Goal: Task Accomplishment & Management: Manage account settings

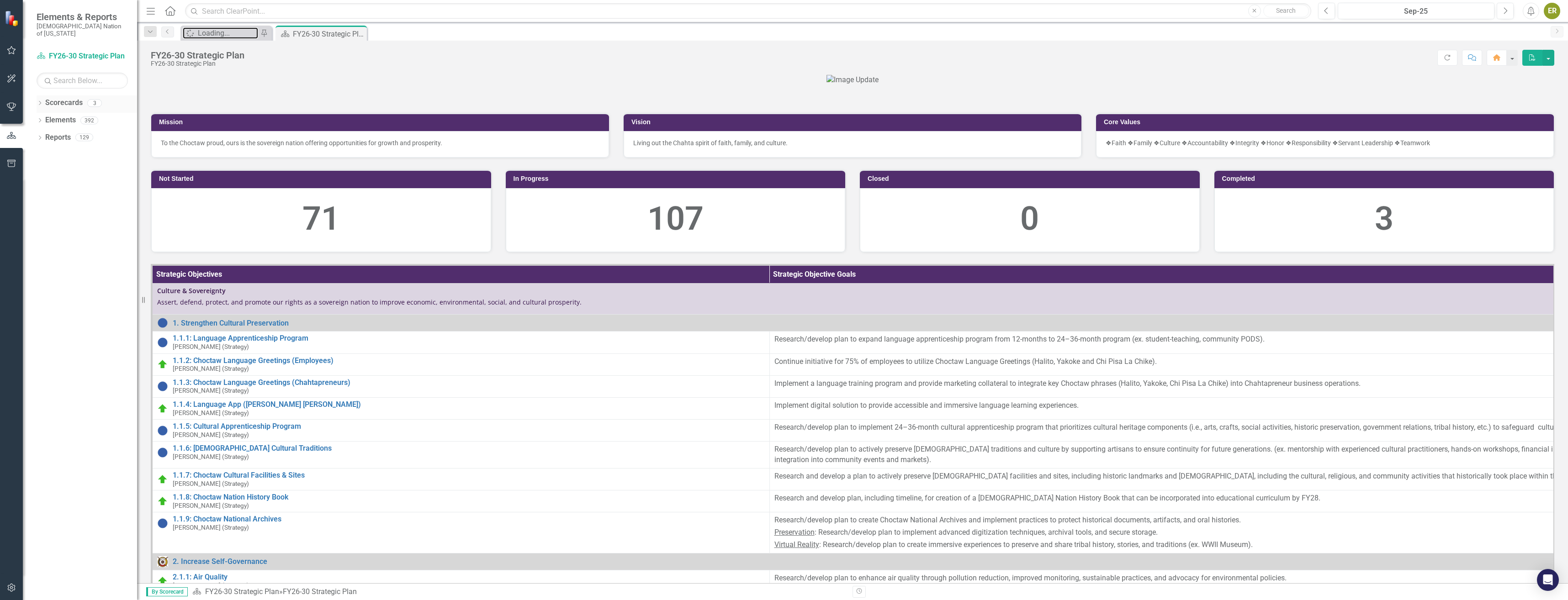
click at [203, 32] on div "Loading..." at bounding box center [228, 33] width 60 height 12
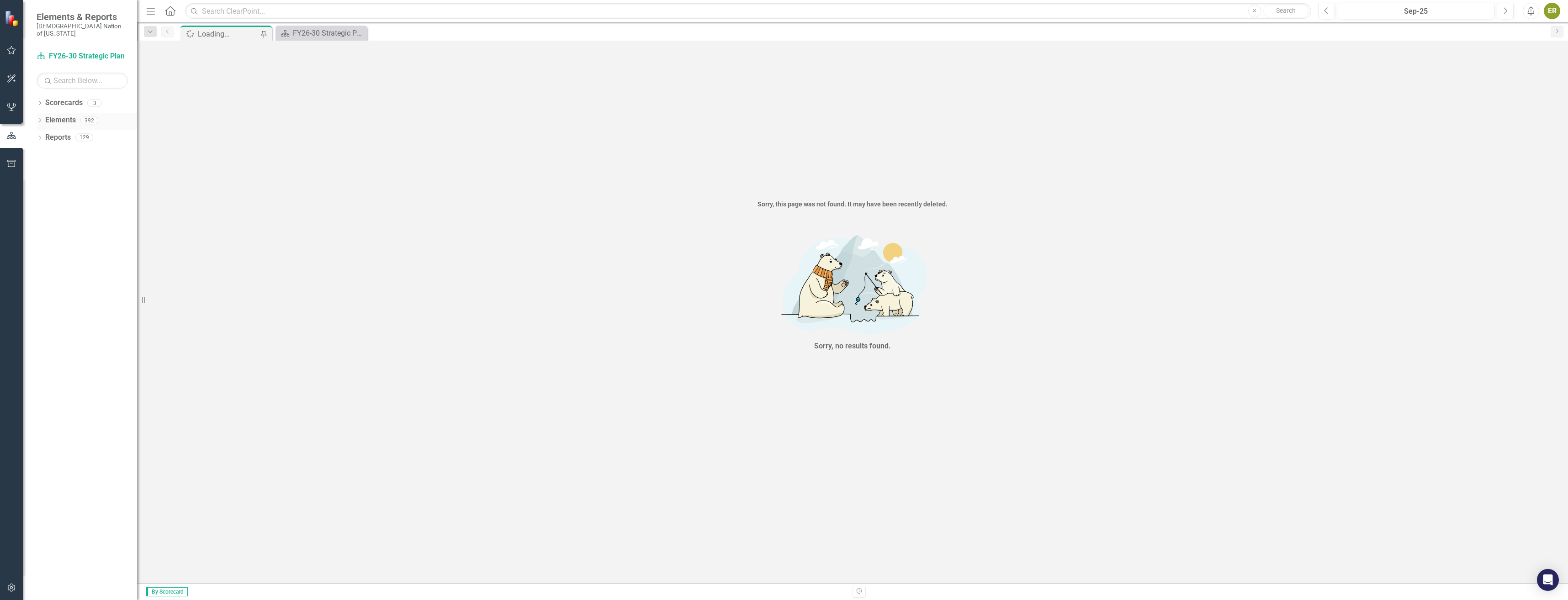
click at [40, 118] on div "Dropdown" at bounding box center [40, 122] width 7 height 8
click at [40, 119] on div "Dropdown" at bounding box center [40, 122] width 7 height 5
click at [9, 49] on icon "button" at bounding box center [12, 51] width 10 height 7
click at [61, 103] on link "My Updates" at bounding box center [82, 108] width 91 height 10
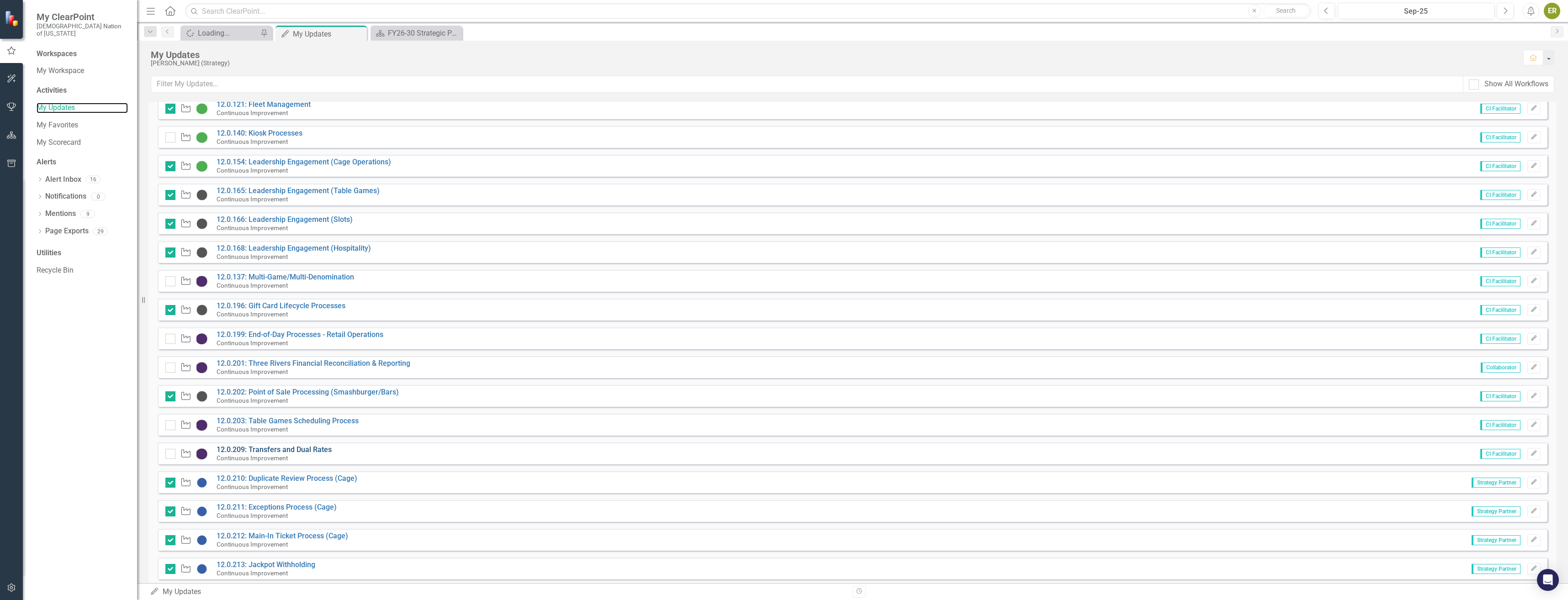
scroll to position [137, 0]
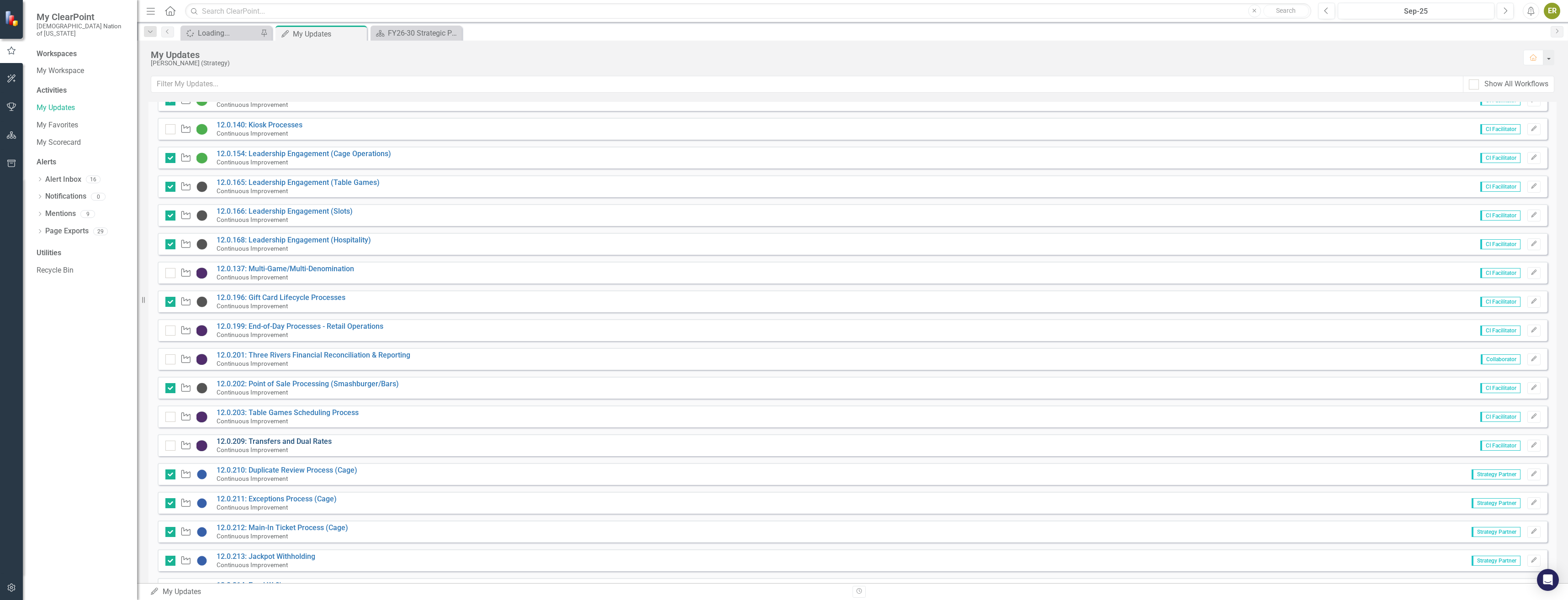
click at [300, 440] on link "12.0.209: Transfers and Dual Rates" at bounding box center [274, 441] width 115 height 9
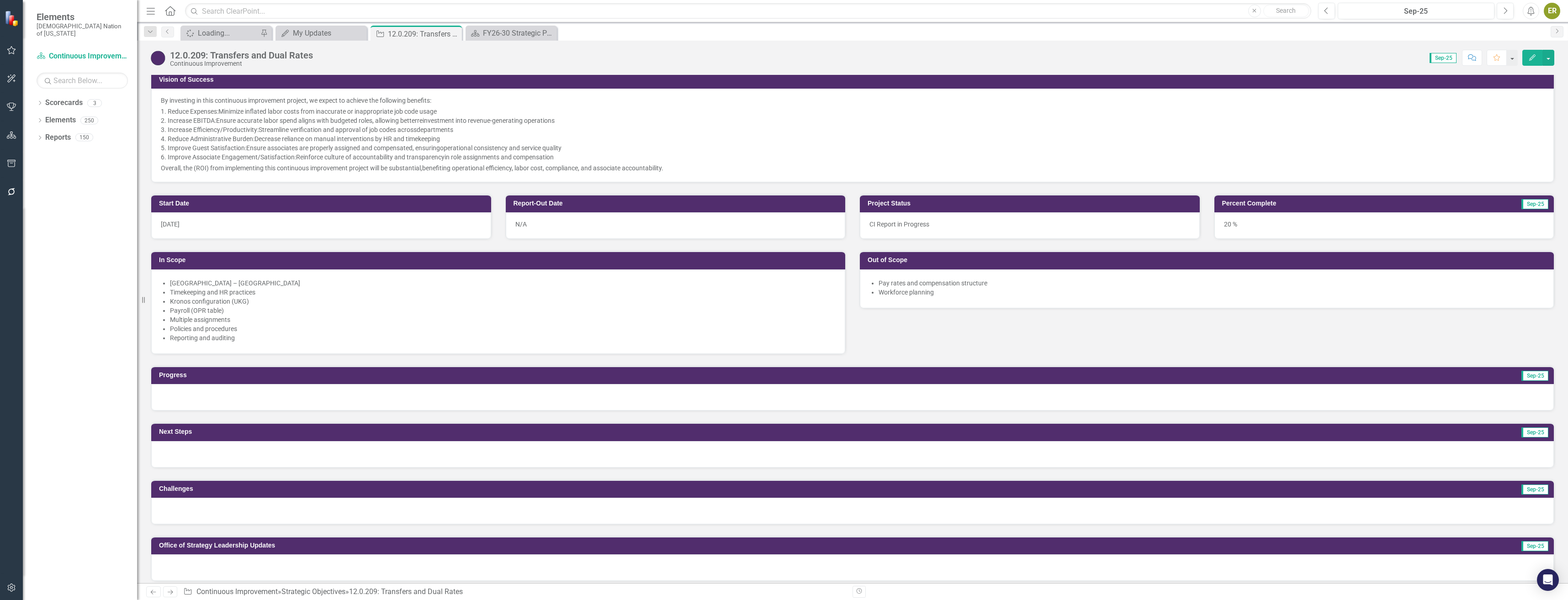
scroll to position [274, 0]
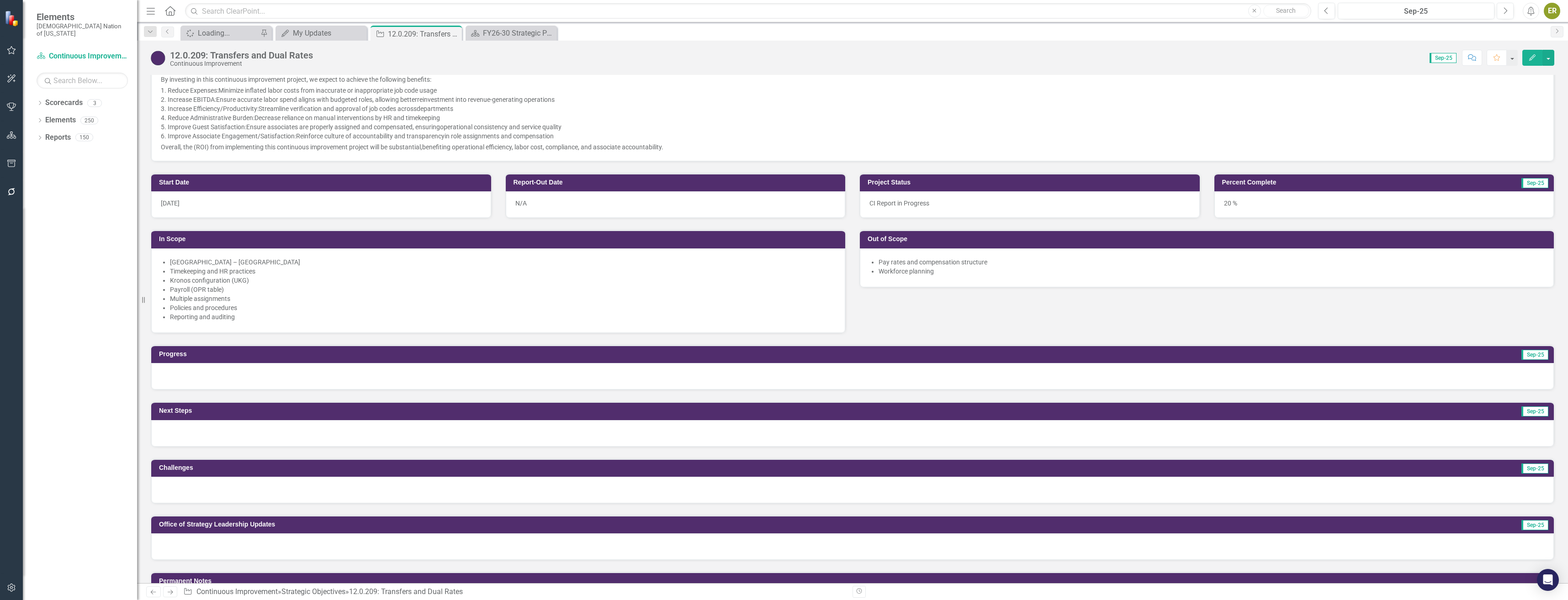
click at [595, 376] on div at bounding box center [852, 377] width 1402 height 27
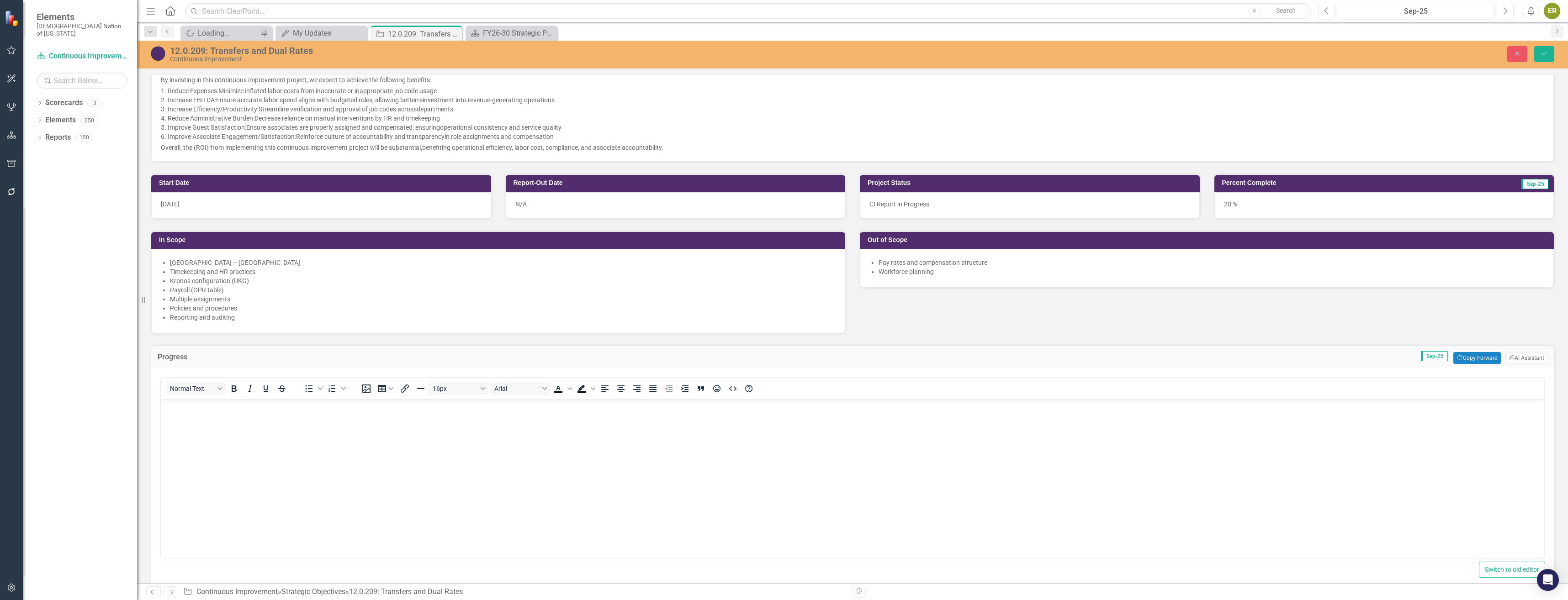
scroll to position [0, 0]
click at [1471, 360] on button "Copy Forward Copy Forward" at bounding box center [1477, 358] width 47 height 12
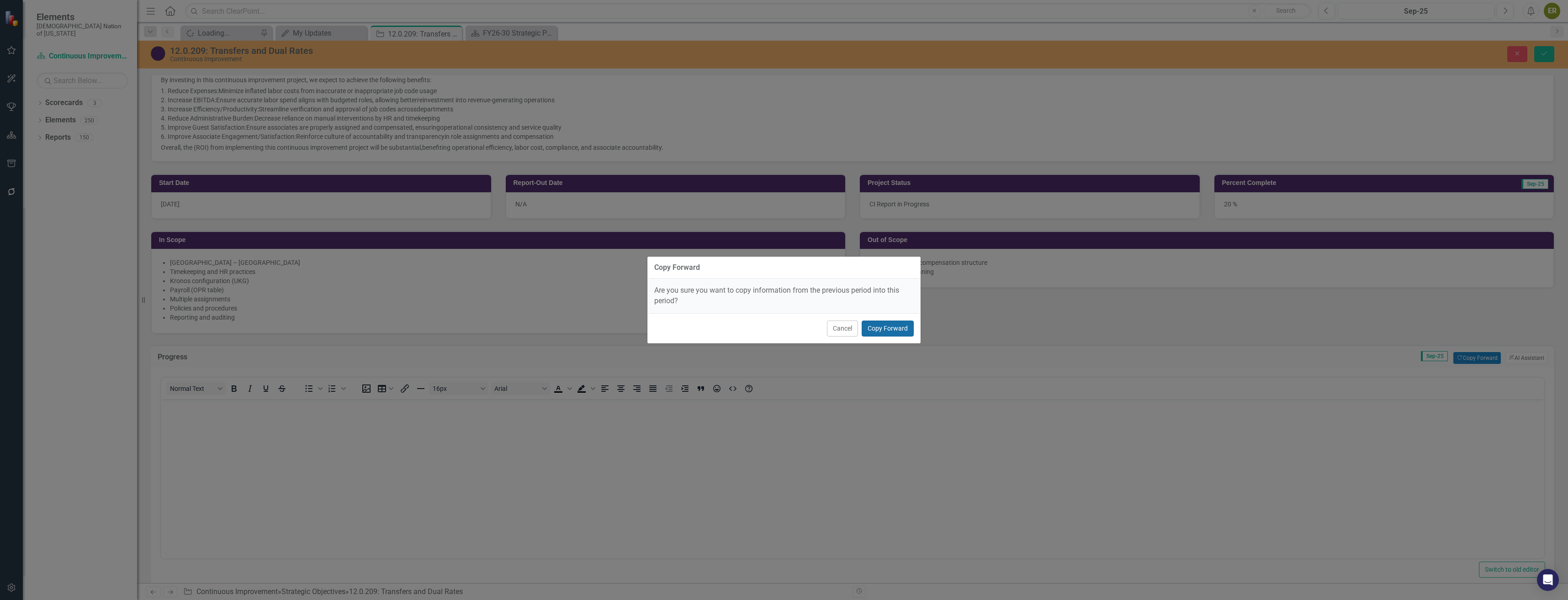
click at [902, 332] on button "Copy Forward" at bounding box center [888, 329] width 52 height 16
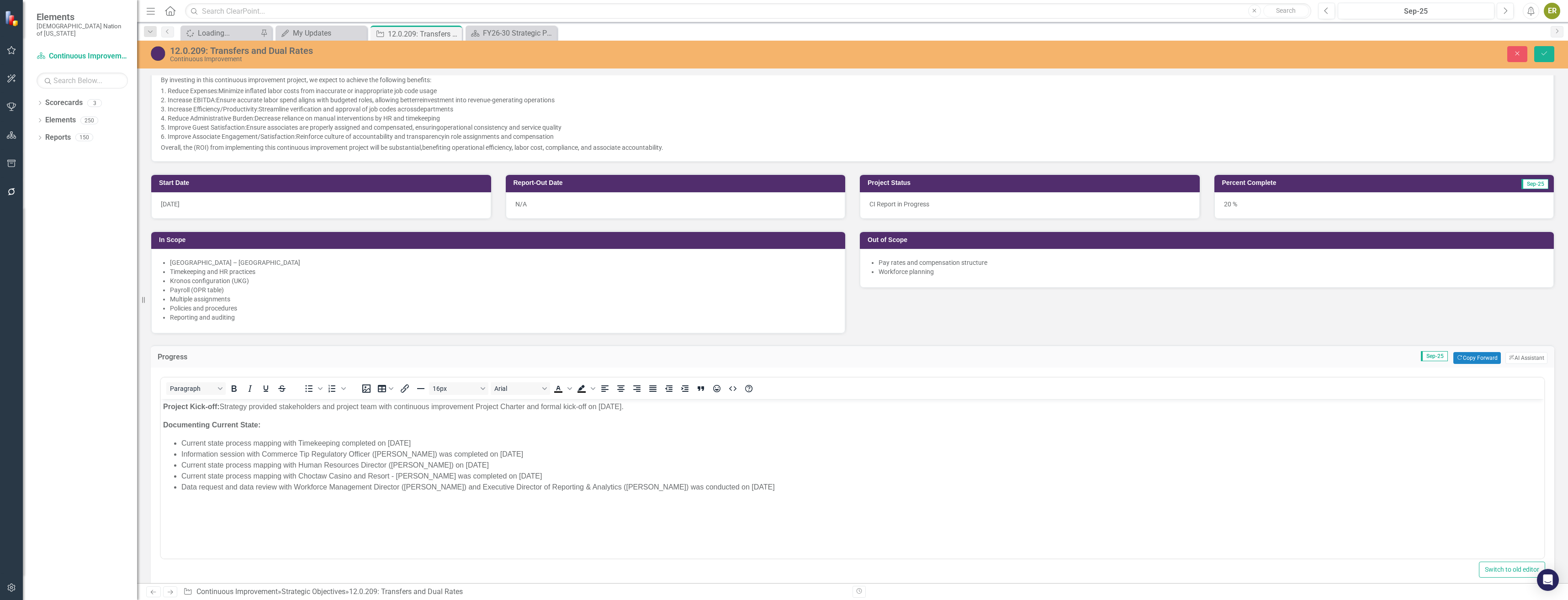
click at [380, 456] on li "Information session with Commerce Tip Regulatory Officer (Kasidy Miller) was co…" at bounding box center [861, 455] width 1360 height 11
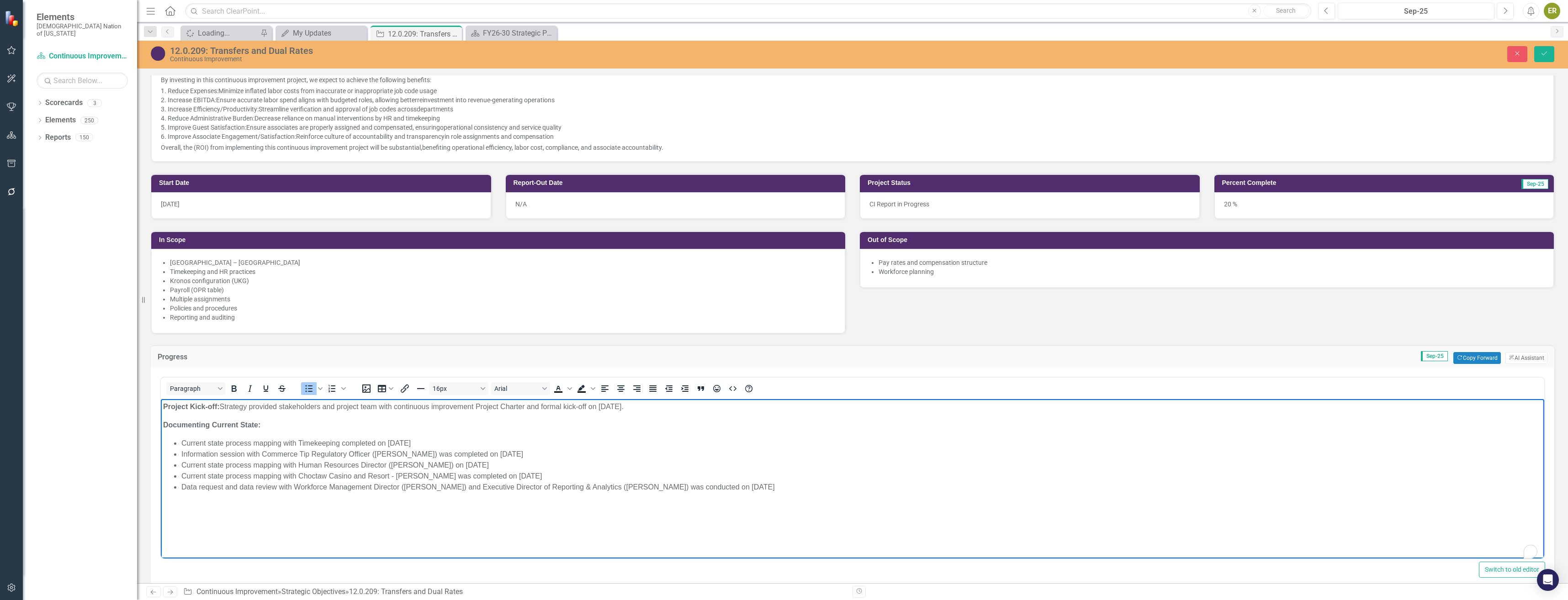
click at [388, 427] on p "Documenting Current State:" at bounding box center [852, 425] width 1379 height 11
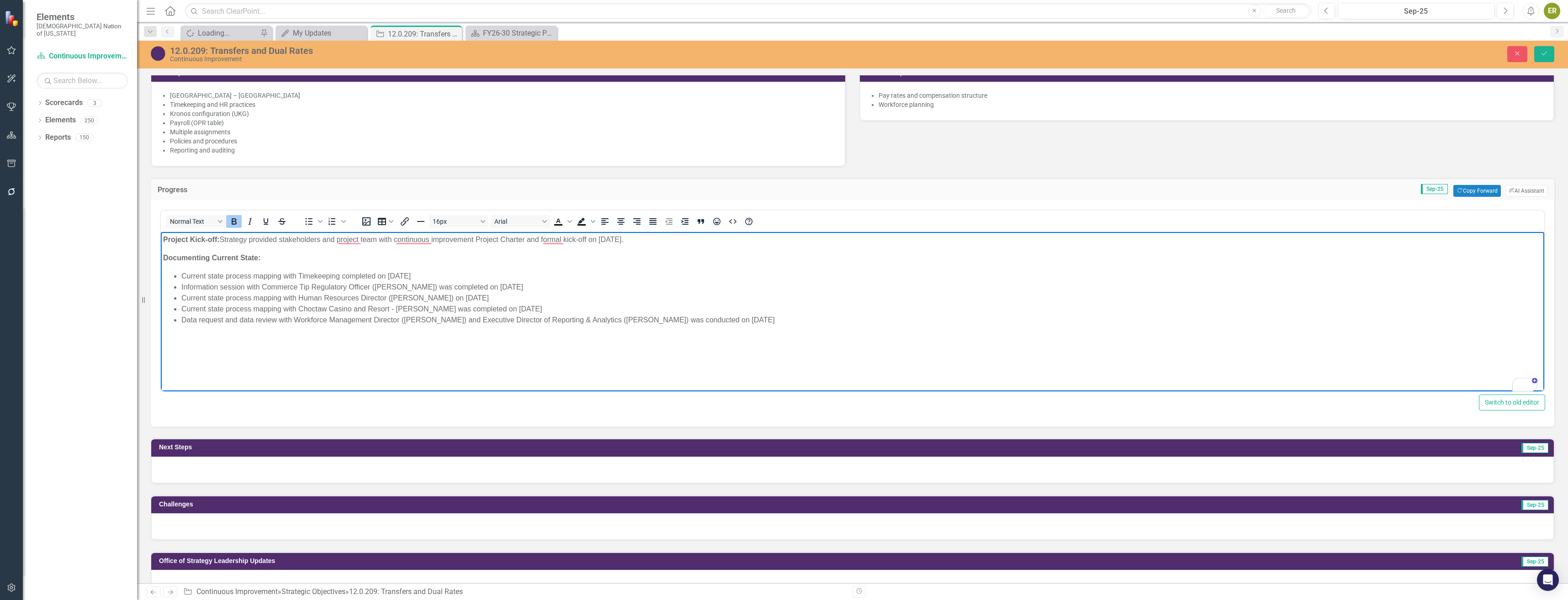
scroll to position [457, 0]
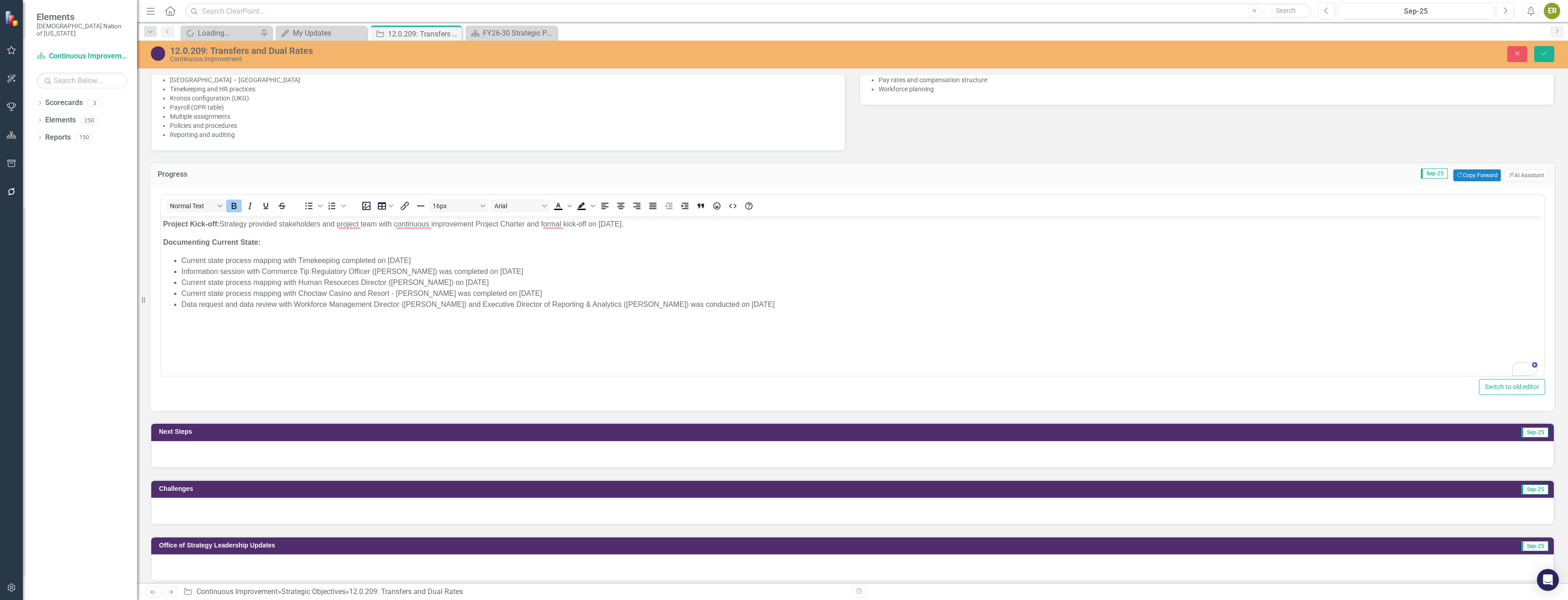
click at [419, 453] on div at bounding box center [852, 455] width 1402 height 27
click at [420, 453] on div at bounding box center [852, 455] width 1402 height 27
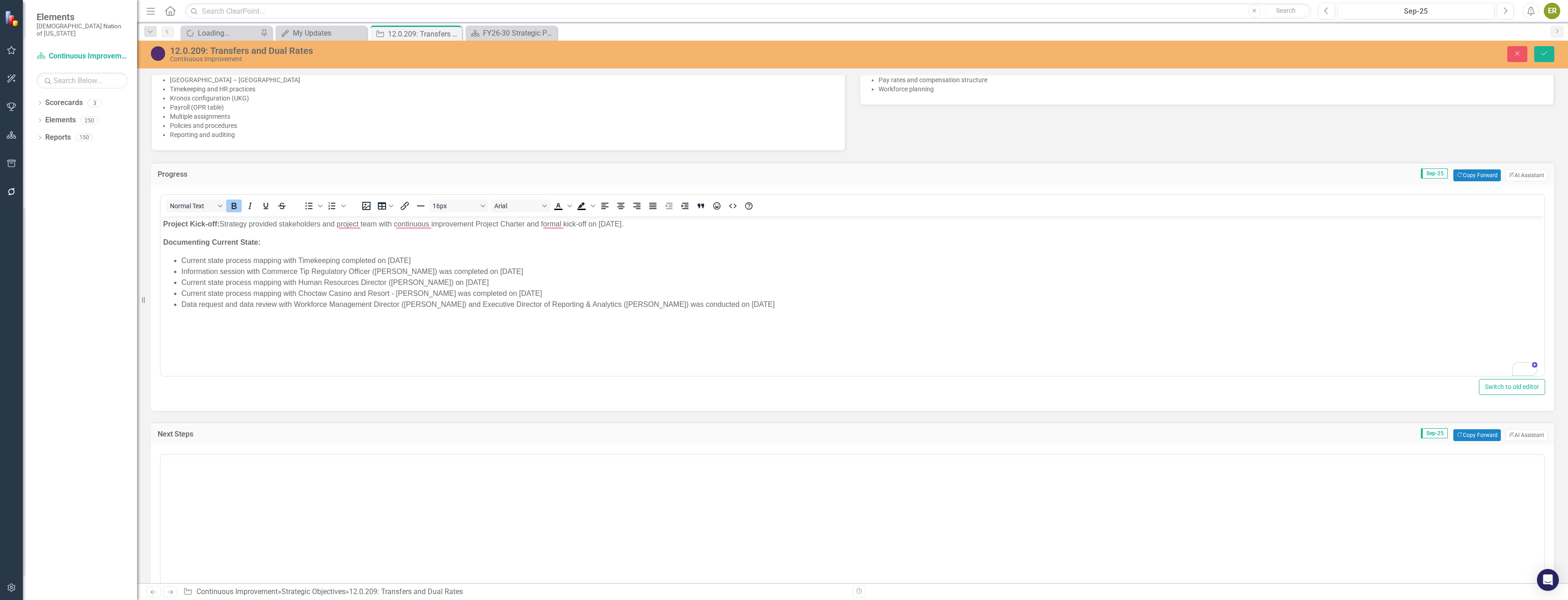
scroll to position [0, 0]
click at [1466, 436] on button "Copy Forward Copy Forward" at bounding box center [1477, 436] width 47 height 12
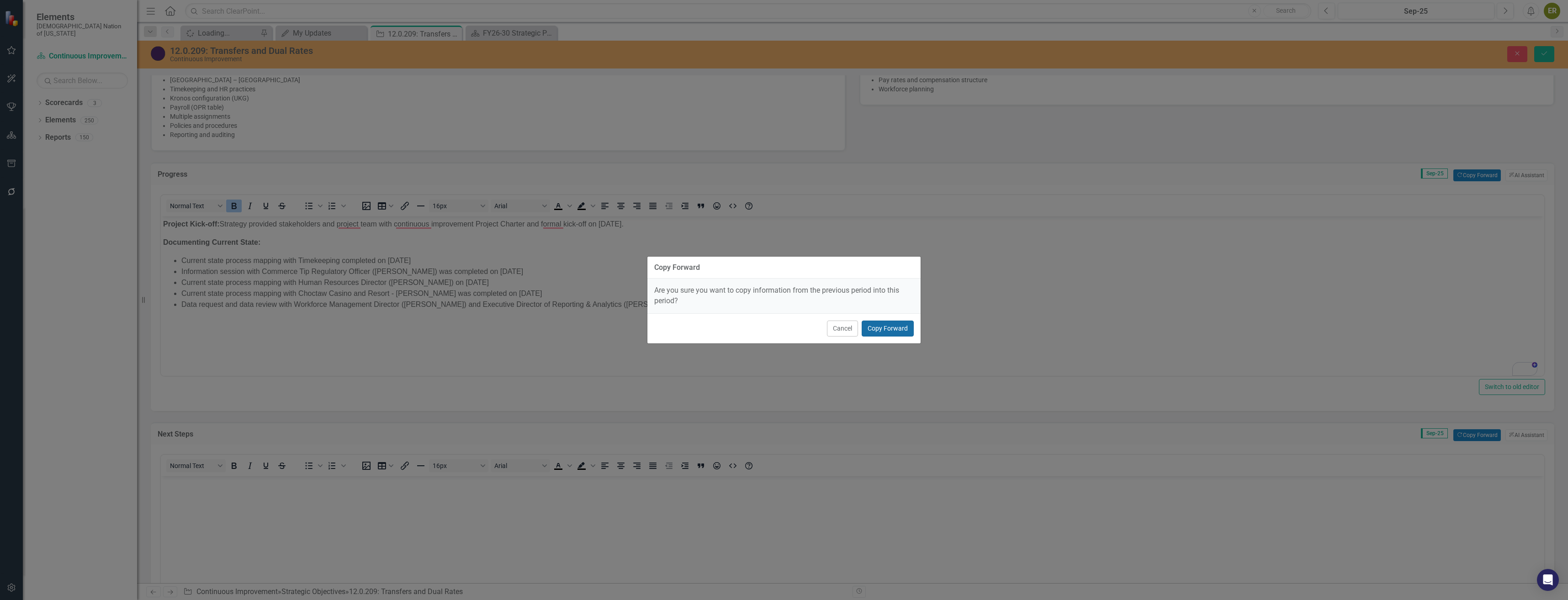
click at [904, 335] on button "Copy Forward" at bounding box center [888, 329] width 52 height 16
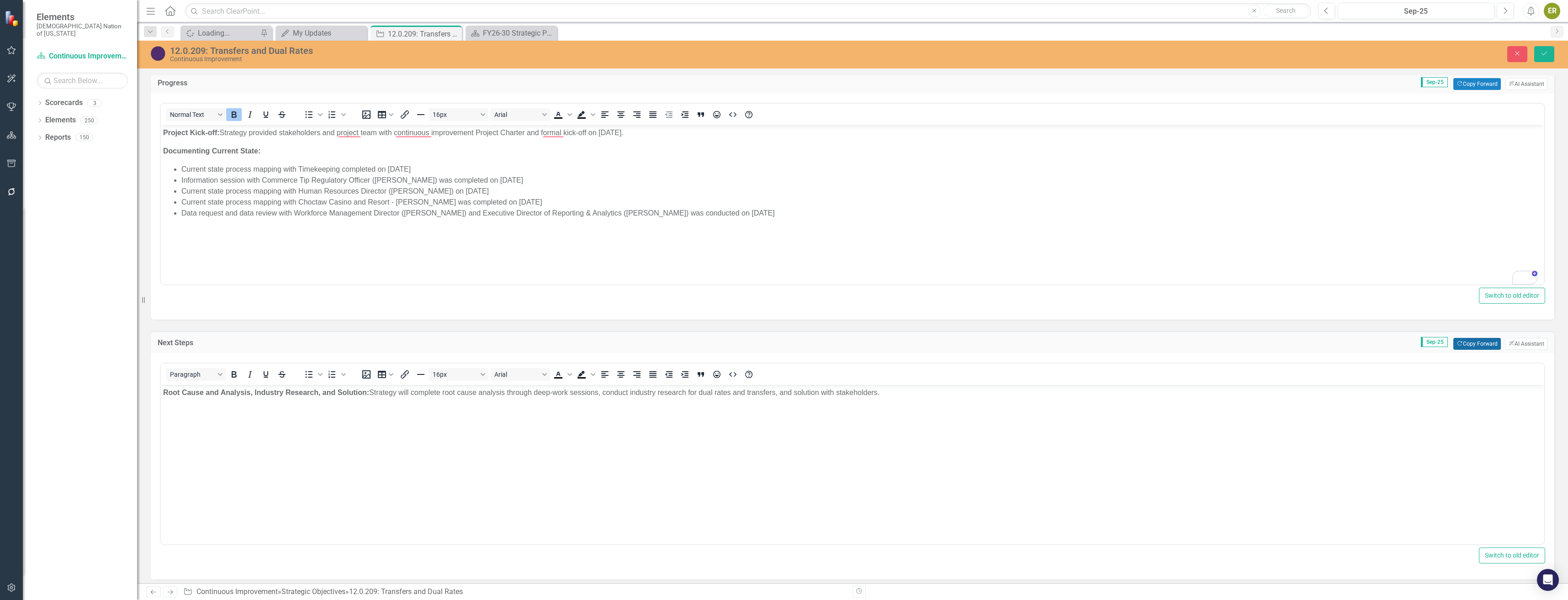
scroll to position [503, 0]
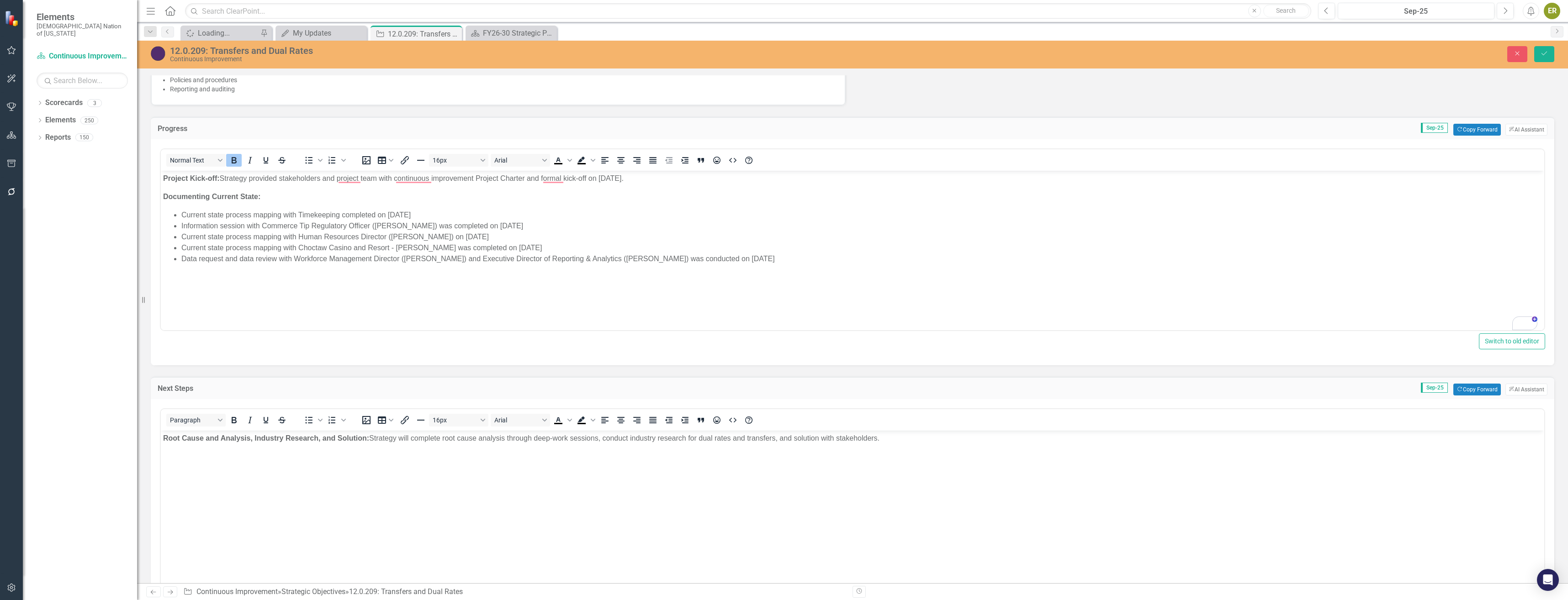
click at [912, 455] on body "Root Cause and Analysis, Industry Research, and Solution: Strategy will complet…" at bounding box center [852, 499] width 1384 height 137
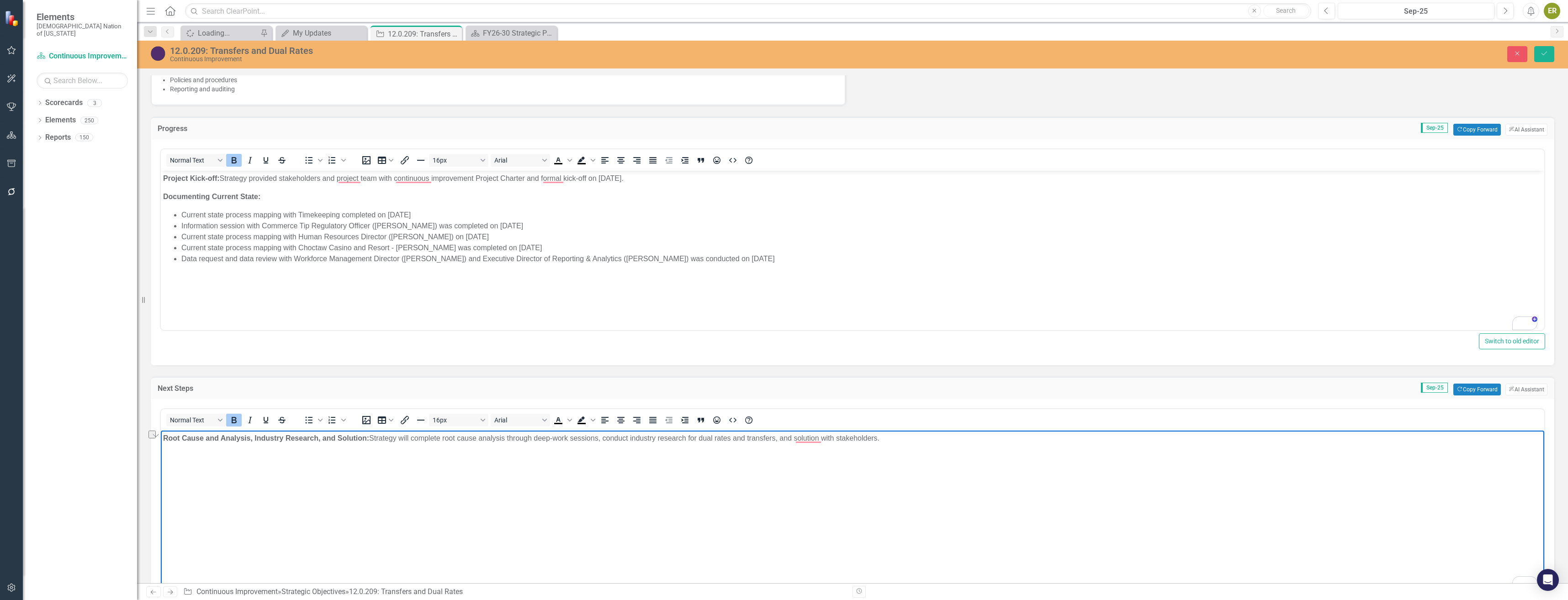
drag, startPoint x: 918, startPoint y: 438, endPoint x: 161, endPoint y: 436, distance: 757.0
click at [162, 437] on body "Root Cause and Analysis, Industry Research, and Solution: Strategy will complet…" at bounding box center [852, 499] width 1384 height 137
drag, startPoint x: 395, startPoint y: 281, endPoint x: 419, endPoint y: 281, distance: 24.0
click at [395, 281] on body "Project Kick-off: Strategy provided stakeholders and project team with continuo…" at bounding box center [852, 239] width 1384 height 137
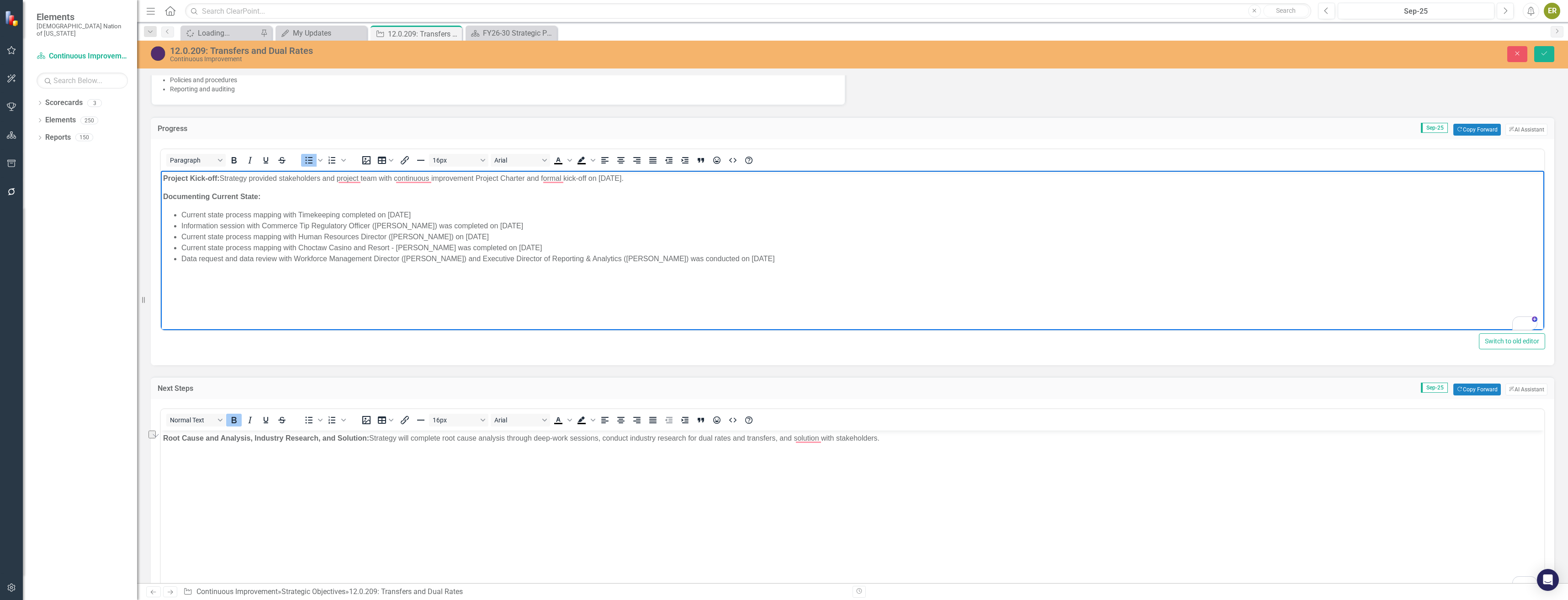
click at [820, 257] on li "Data request and data review with Workforce Management Director (Makenzie Corte…" at bounding box center [861, 259] width 1360 height 11
click at [1514, 58] on button "Close" at bounding box center [1517, 54] width 20 height 16
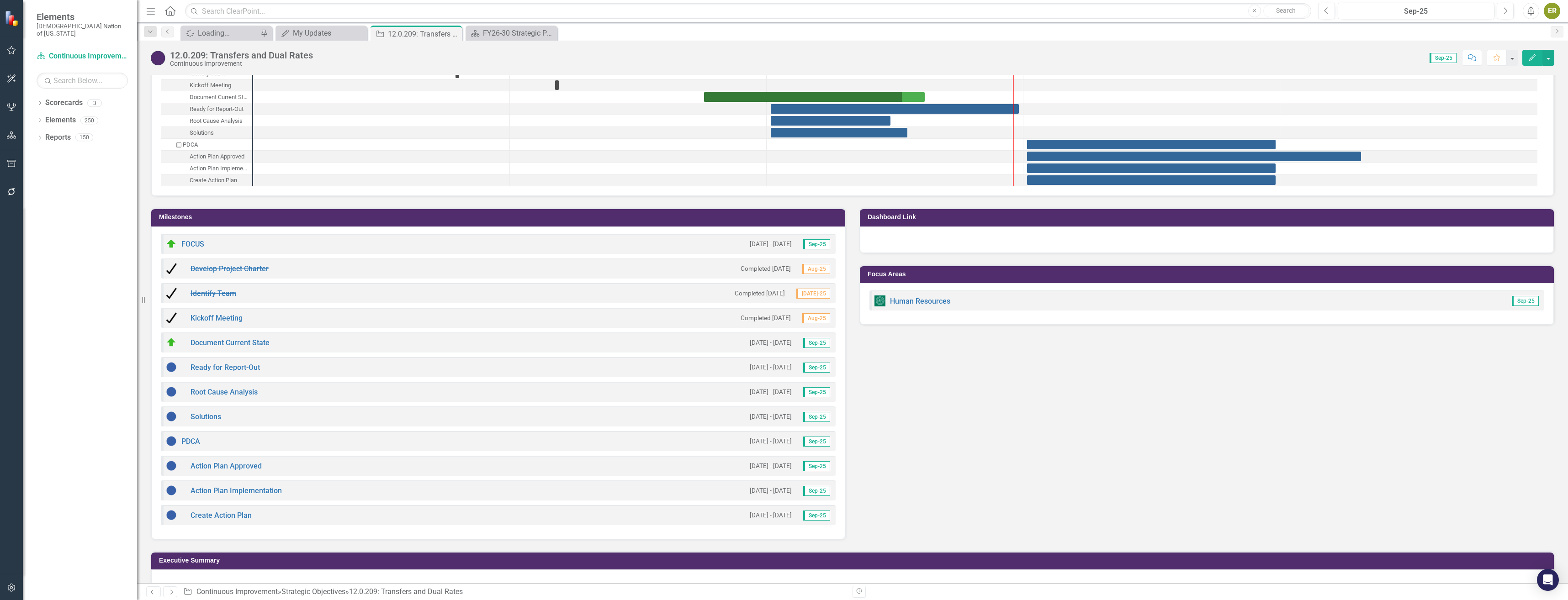
scroll to position [1027, 0]
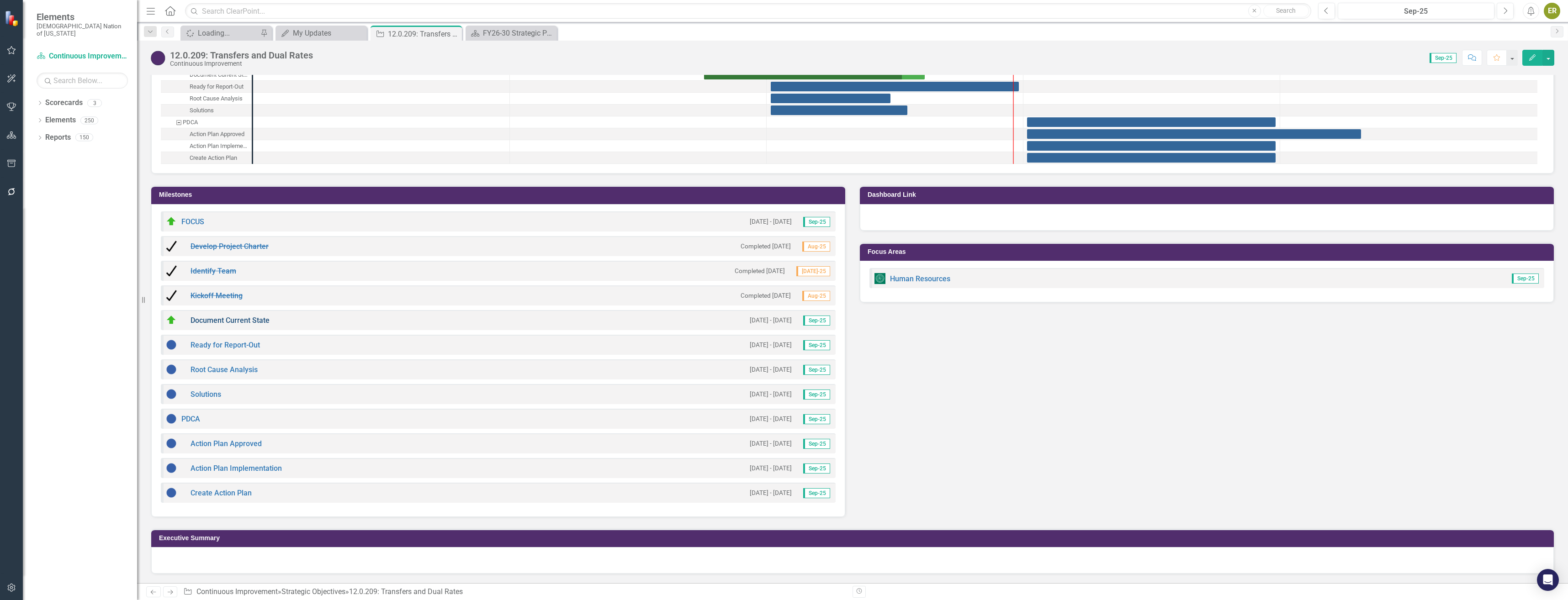
click at [234, 320] on link "Document Current State" at bounding box center [230, 320] width 79 height 9
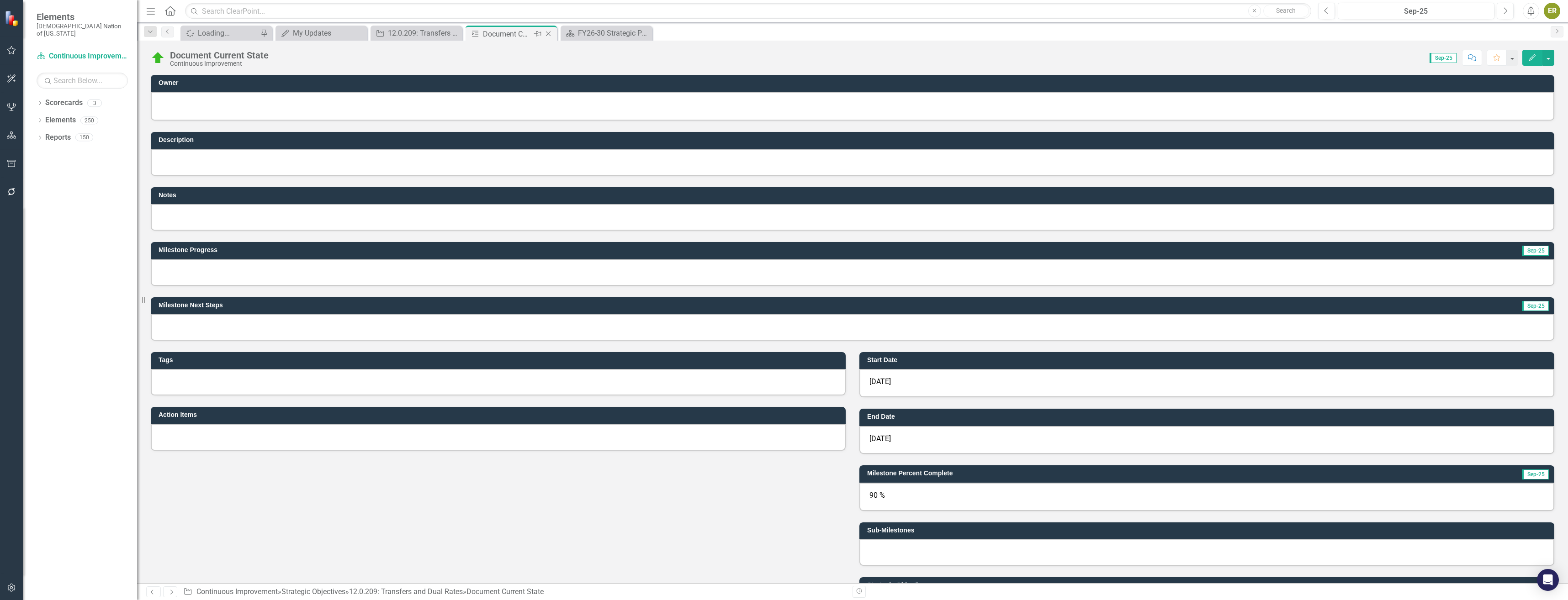
click at [547, 33] on icon "Close" at bounding box center [548, 34] width 9 height 7
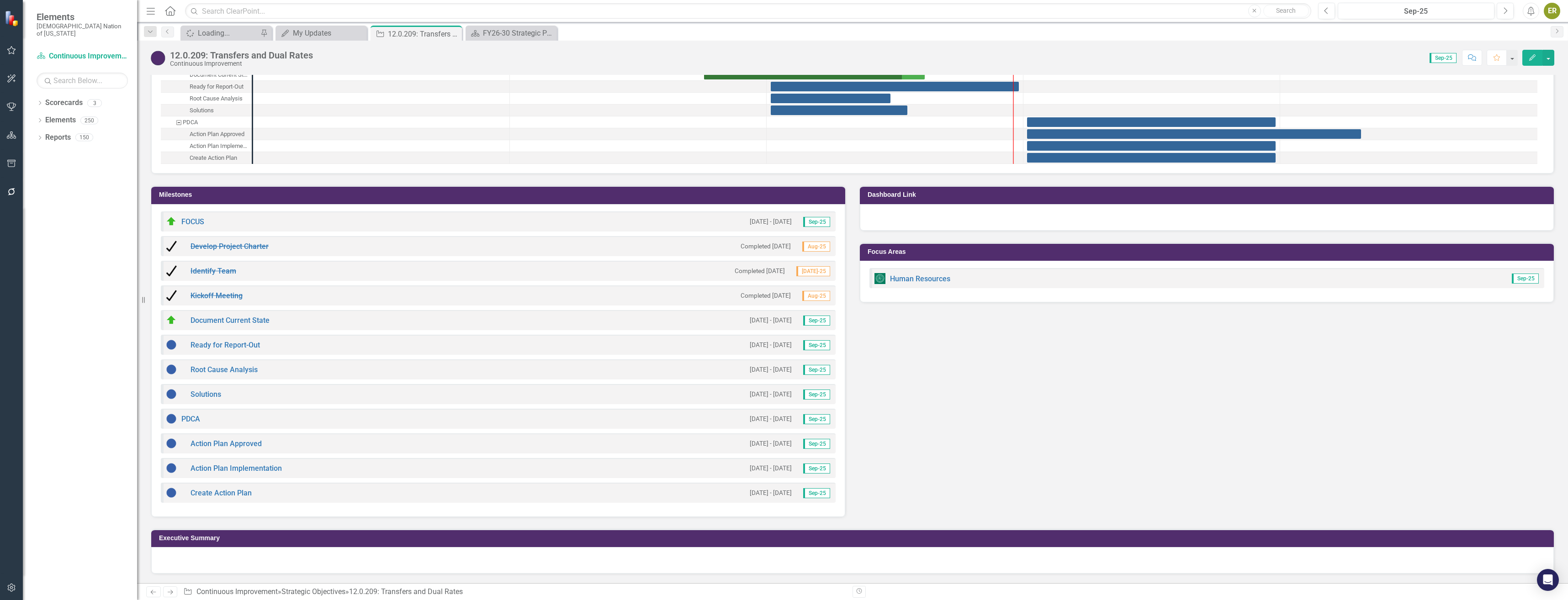
scroll to position [935, 0]
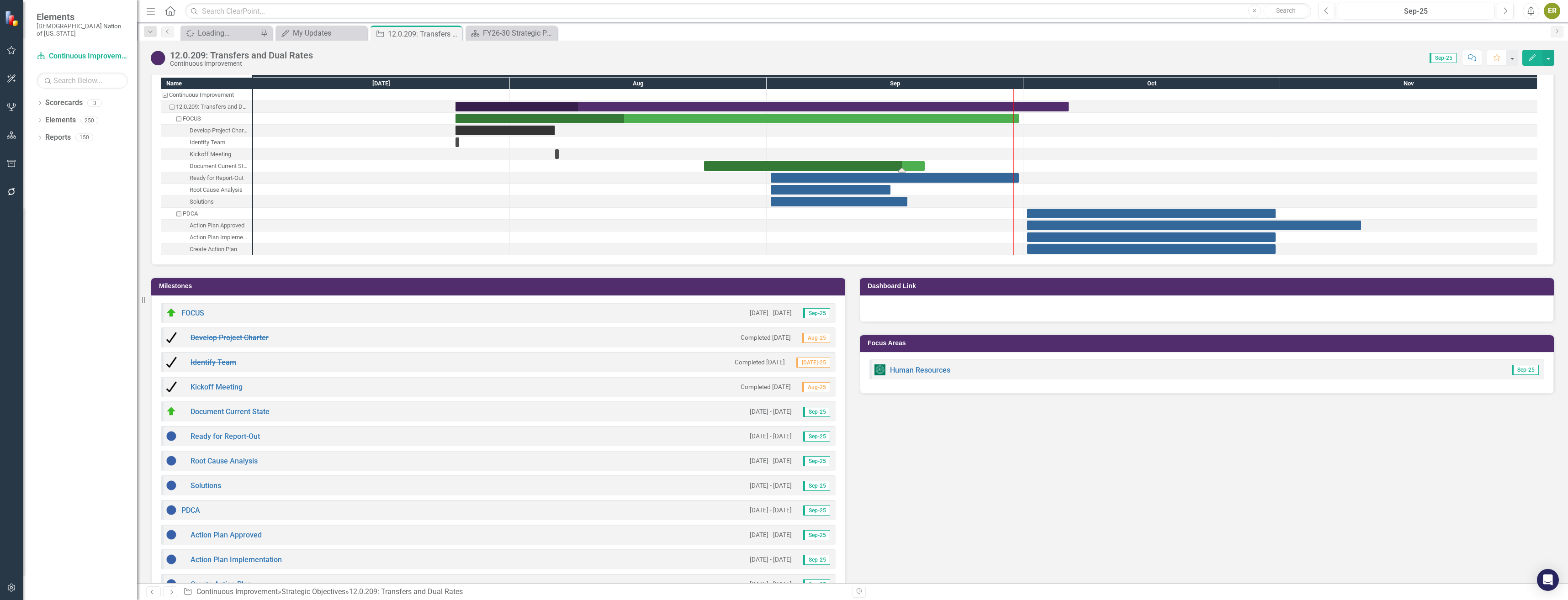
click at [746, 167] on div "Task: Start date: 2025-08-24 End date: 2025-09-19" at bounding box center [814, 166] width 221 height 10
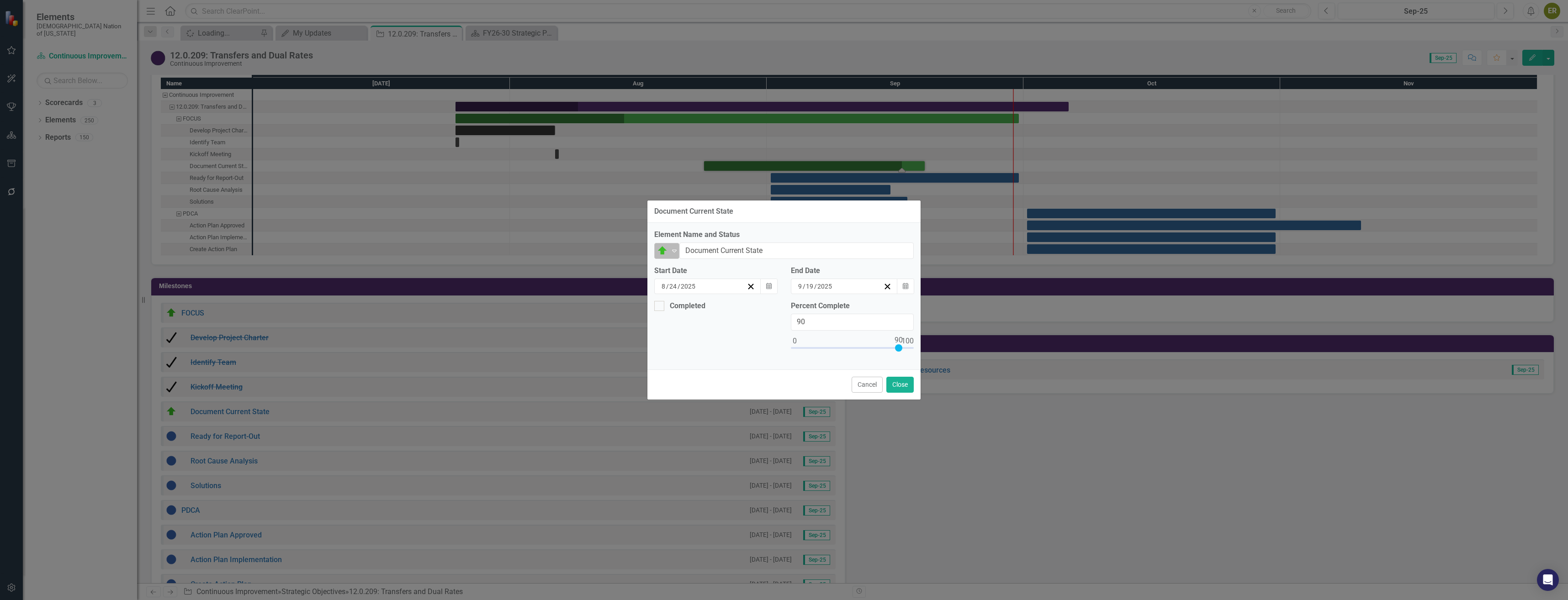
click at [669, 254] on div "On Target" at bounding box center [663, 251] width 14 height 13
click at [704, 339] on div "Completed" at bounding box center [696, 341] width 35 height 10
click at [815, 287] on span "/" at bounding box center [816, 287] width 3 height 9
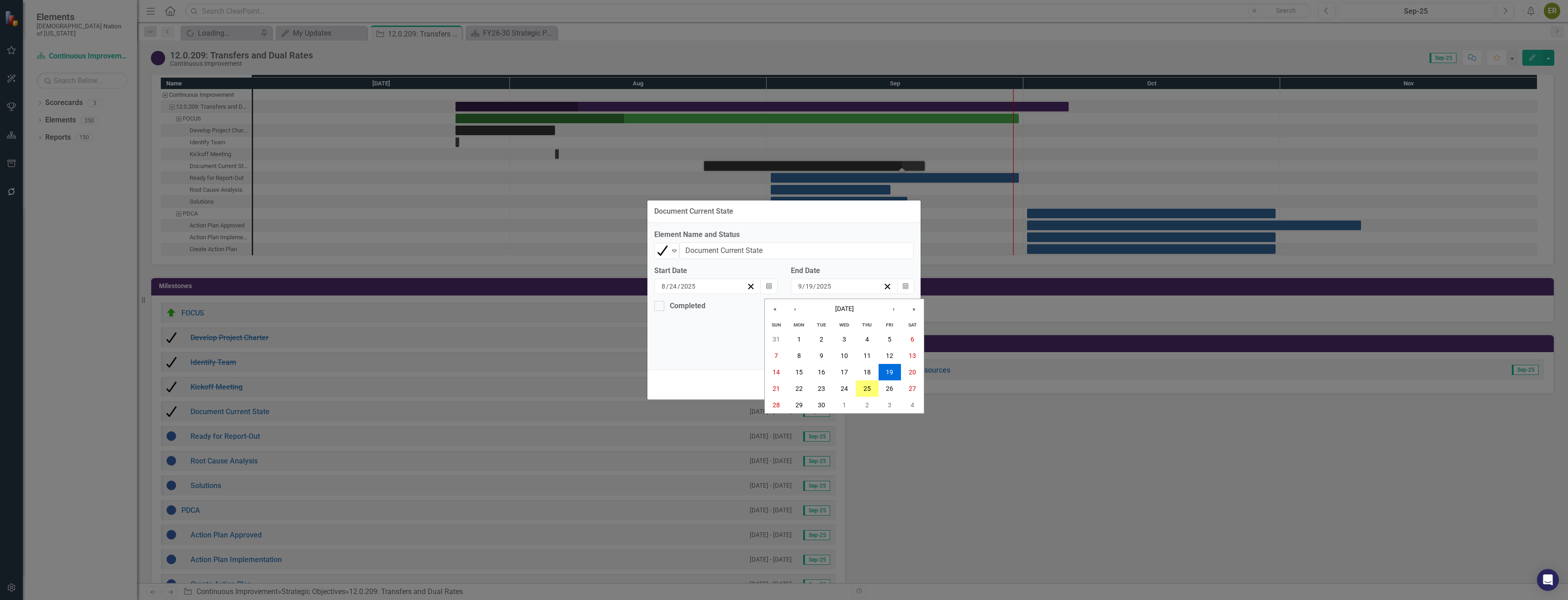
click at [807, 287] on input "19" at bounding box center [810, 286] width 9 height 9
type input "25"
click at [663, 305] on div at bounding box center [659, 306] width 10 height 10
click at [660, 305] on input "Completed" at bounding box center [657, 304] width 6 height 6
checkbox input "true"
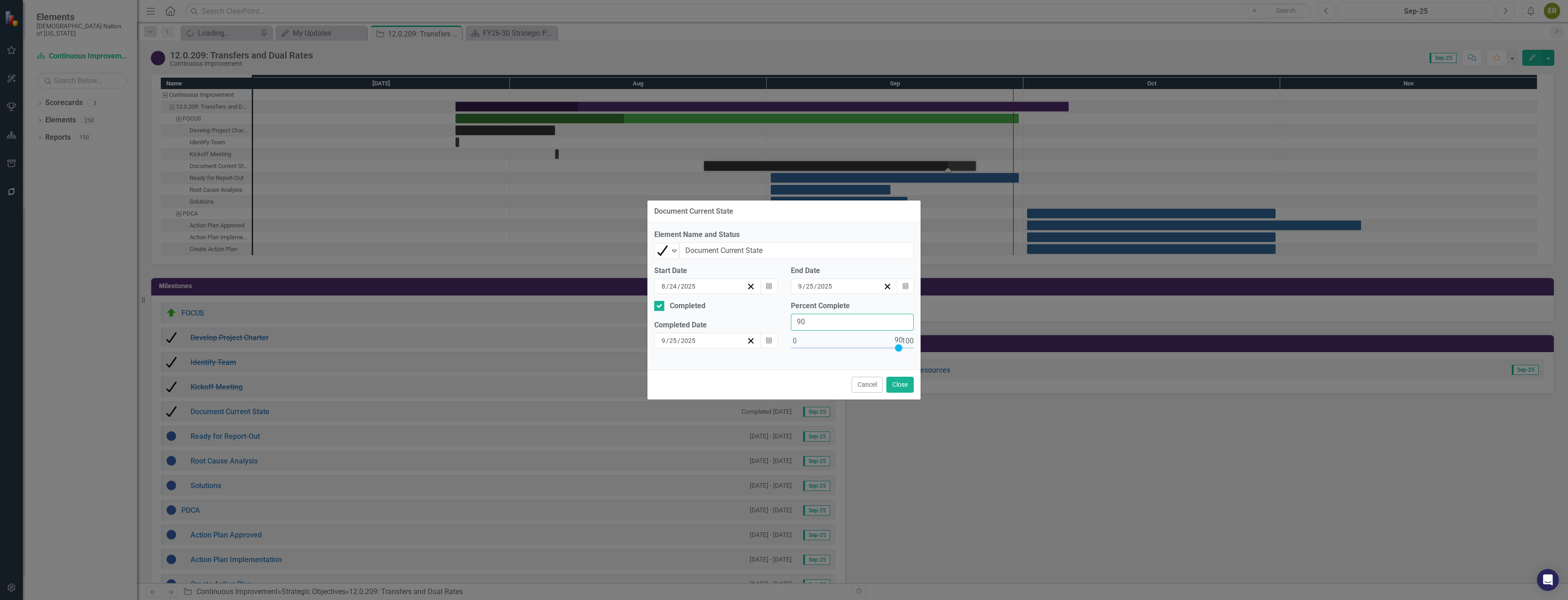
click at [825, 321] on input "90" at bounding box center [852, 323] width 123 height 17
type input "0100"
click at [905, 383] on button "Close" at bounding box center [900, 385] width 27 height 16
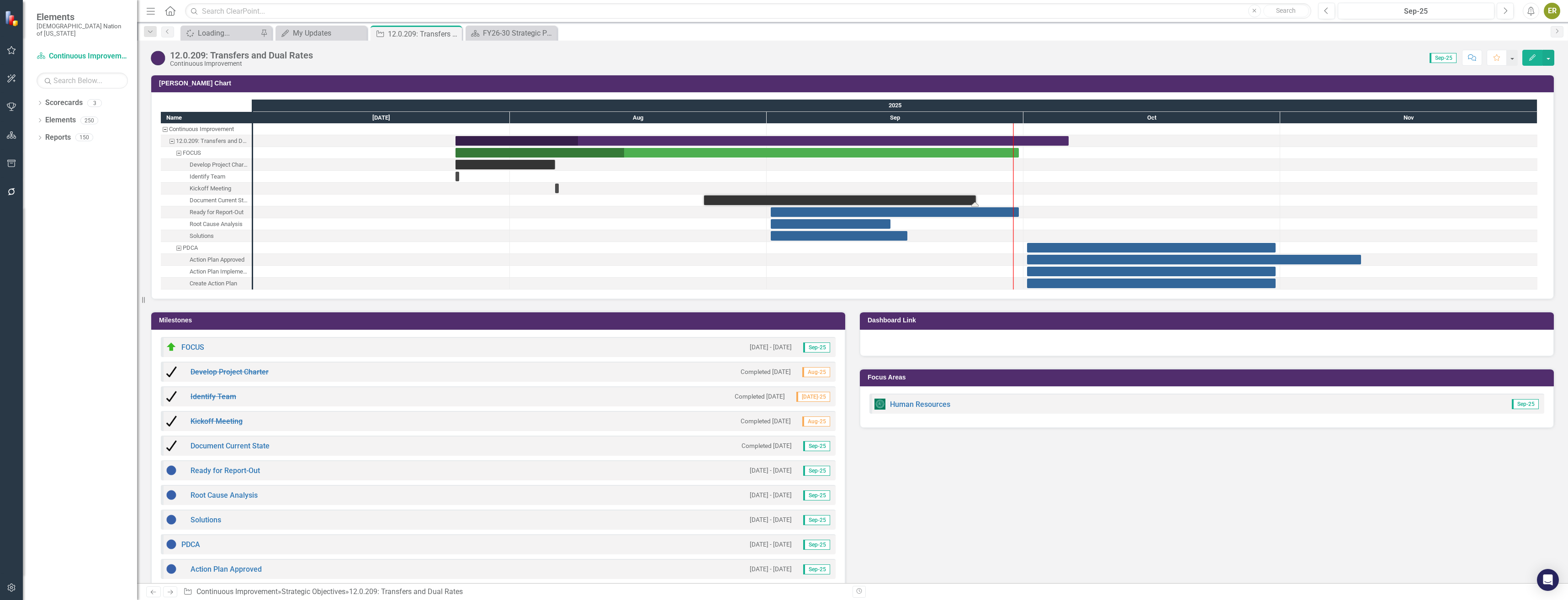
scroll to position [889, 0]
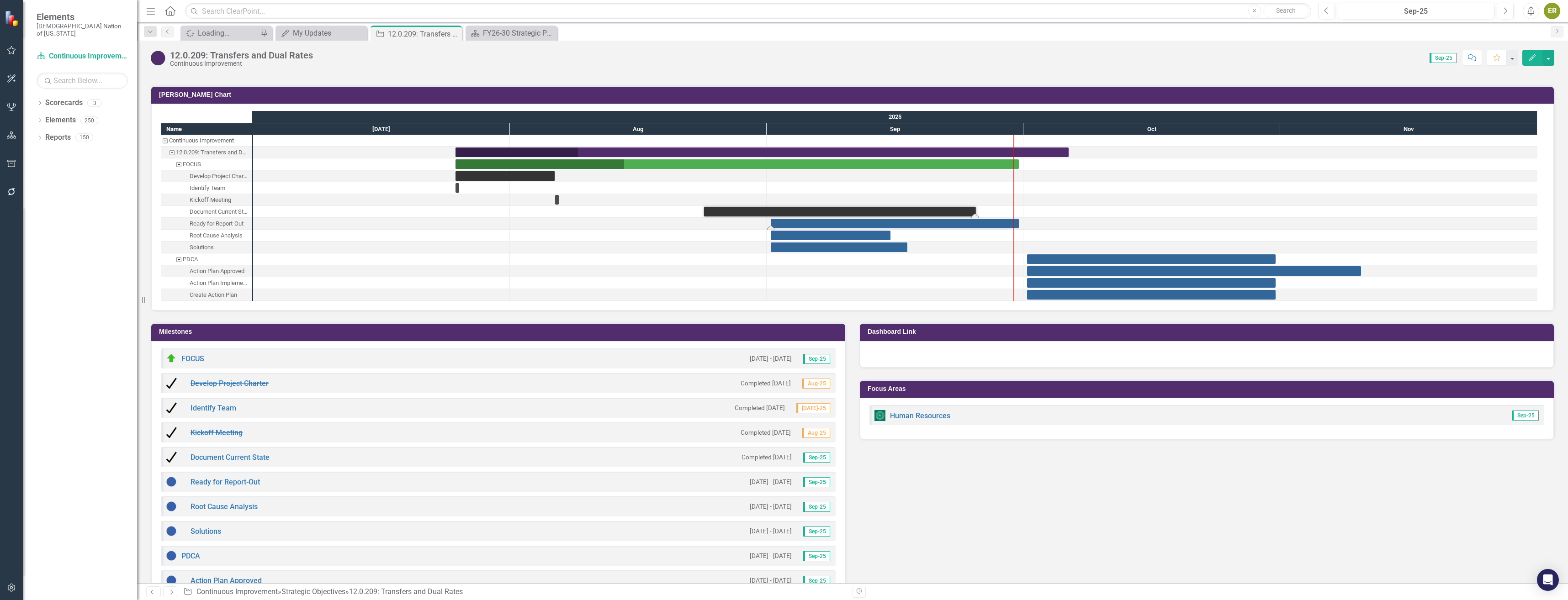
click at [824, 226] on div "Task: Start date: 2025-09-01 End date: 2025-09-30" at bounding box center [895, 224] width 248 height 10
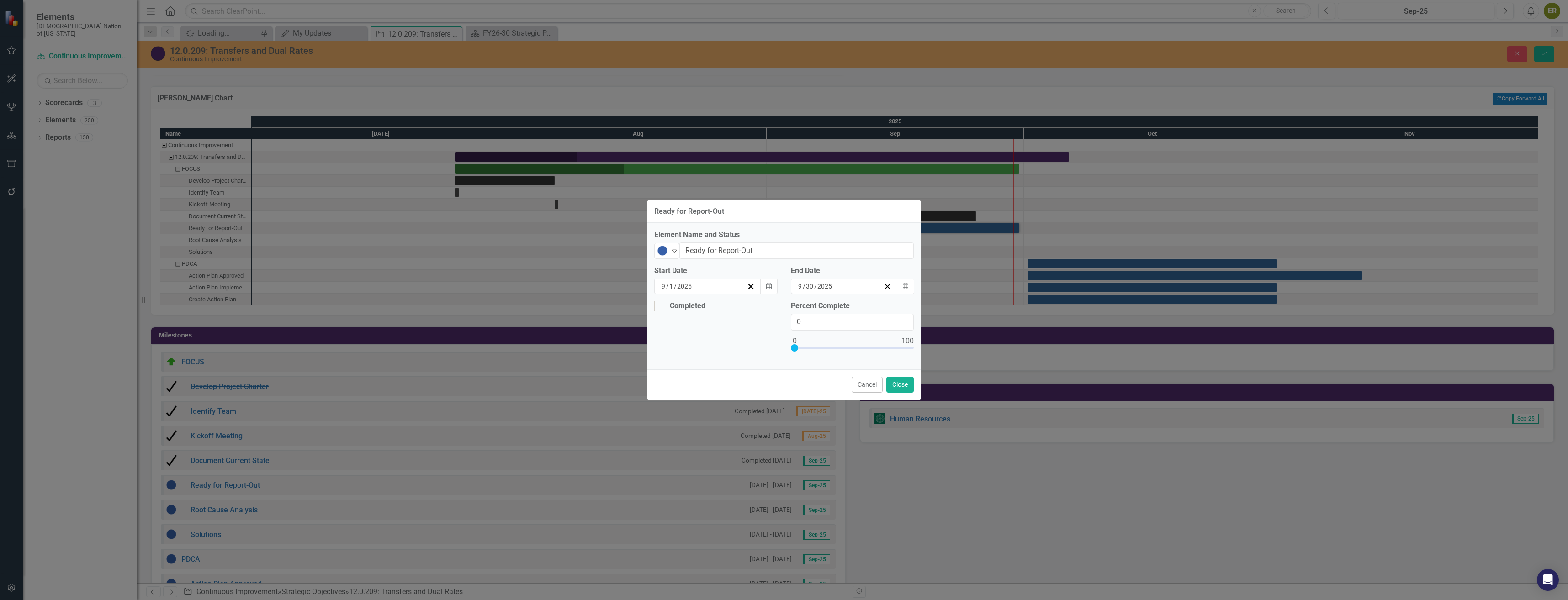
click at [1066, 263] on div "Ready for Report-Out Element Name and Status Not Started Expand Ready for Repor…" at bounding box center [784, 300] width 1568 height 600
click at [869, 387] on button "Cancel" at bounding box center [867, 385] width 31 height 16
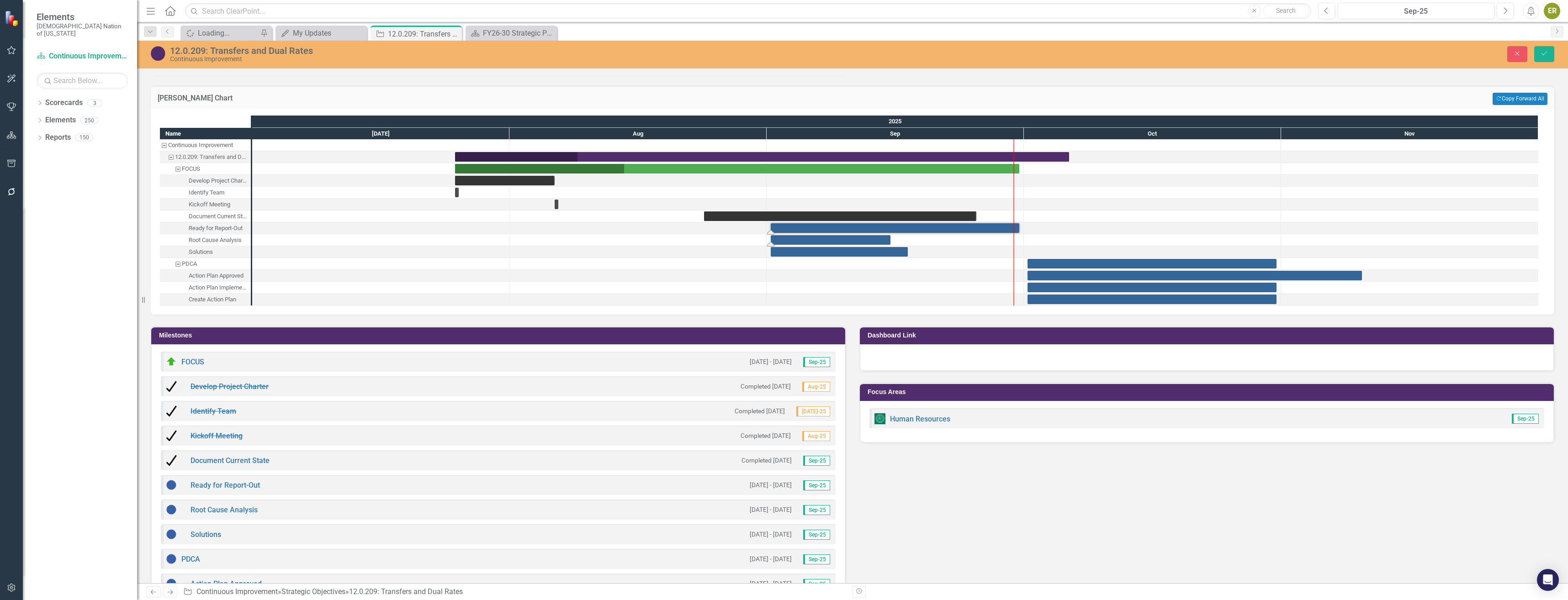
click at [842, 238] on div "Task: Start date: 2025-09-01 End date: 2025-09-15" at bounding box center [830, 240] width 120 height 10
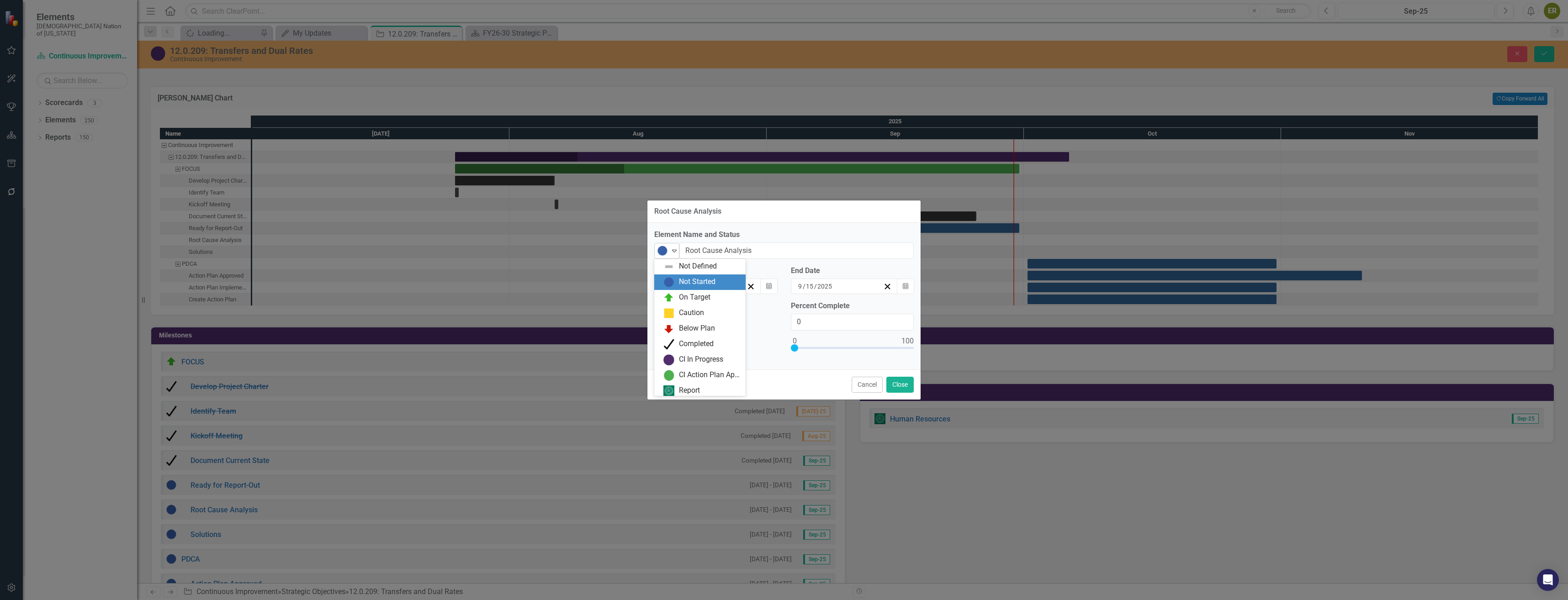
click at [662, 252] on img at bounding box center [662, 251] width 11 height 11
click at [708, 335] on div "Completed" at bounding box center [700, 342] width 91 height 16
click at [768, 284] on icon "Calendar" at bounding box center [769, 286] width 5 height 7
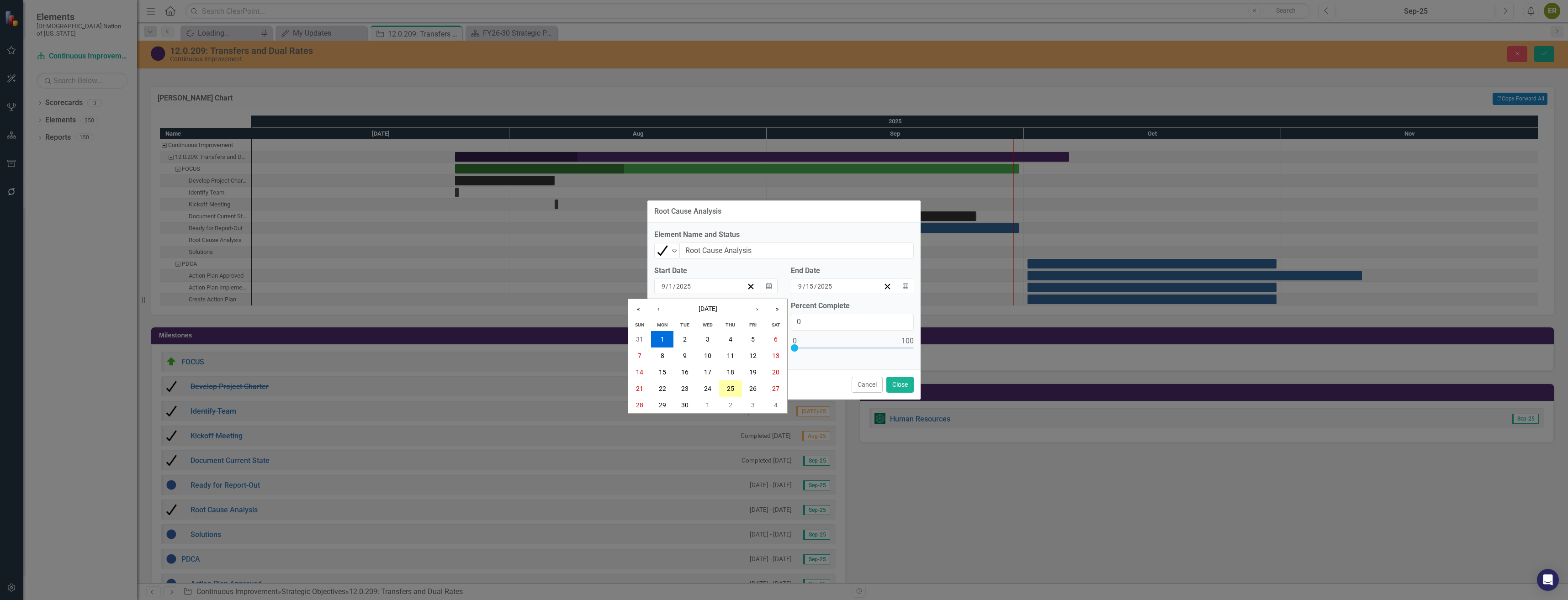
click at [729, 388] on abbr "25" at bounding box center [730, 389] width 7 height 7
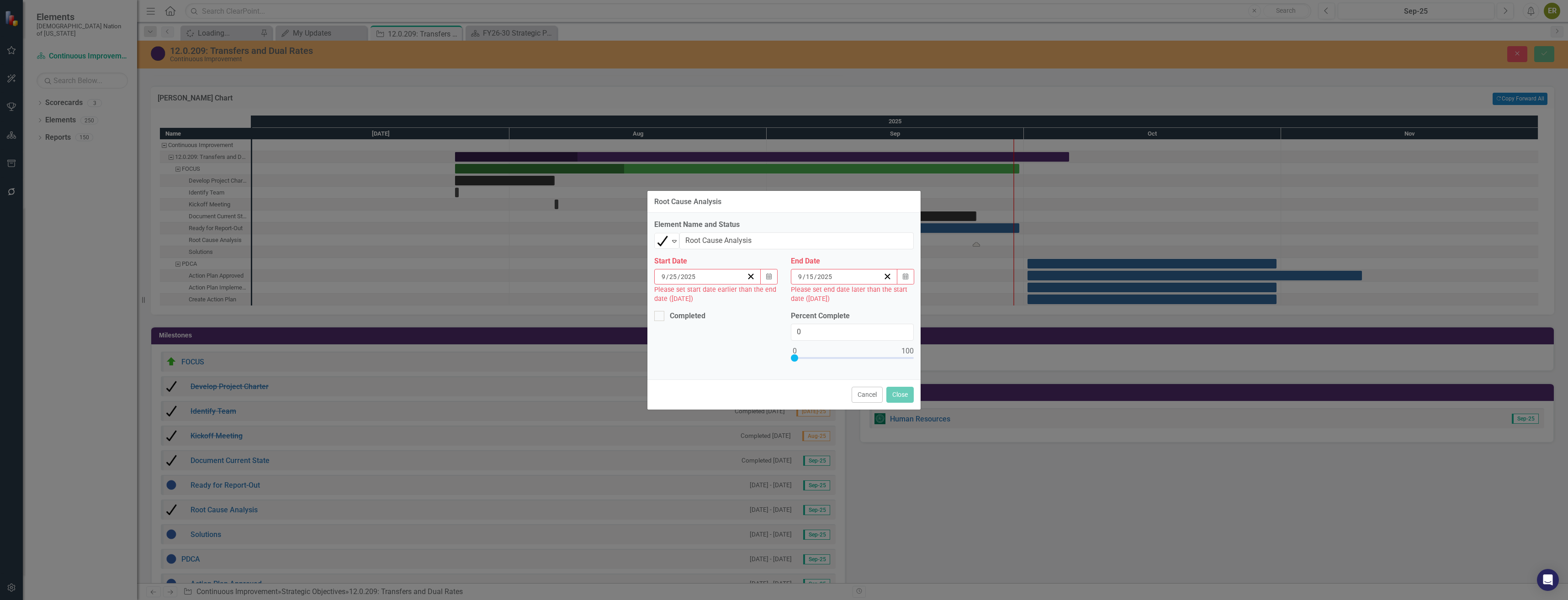
click at [895, 276] on div "9 / 15 / 2025" at bounding box center [844, 277] width 107 height 16
click at [863, 380] on button "25" at bounding box center [867, 378] width 23 height 16
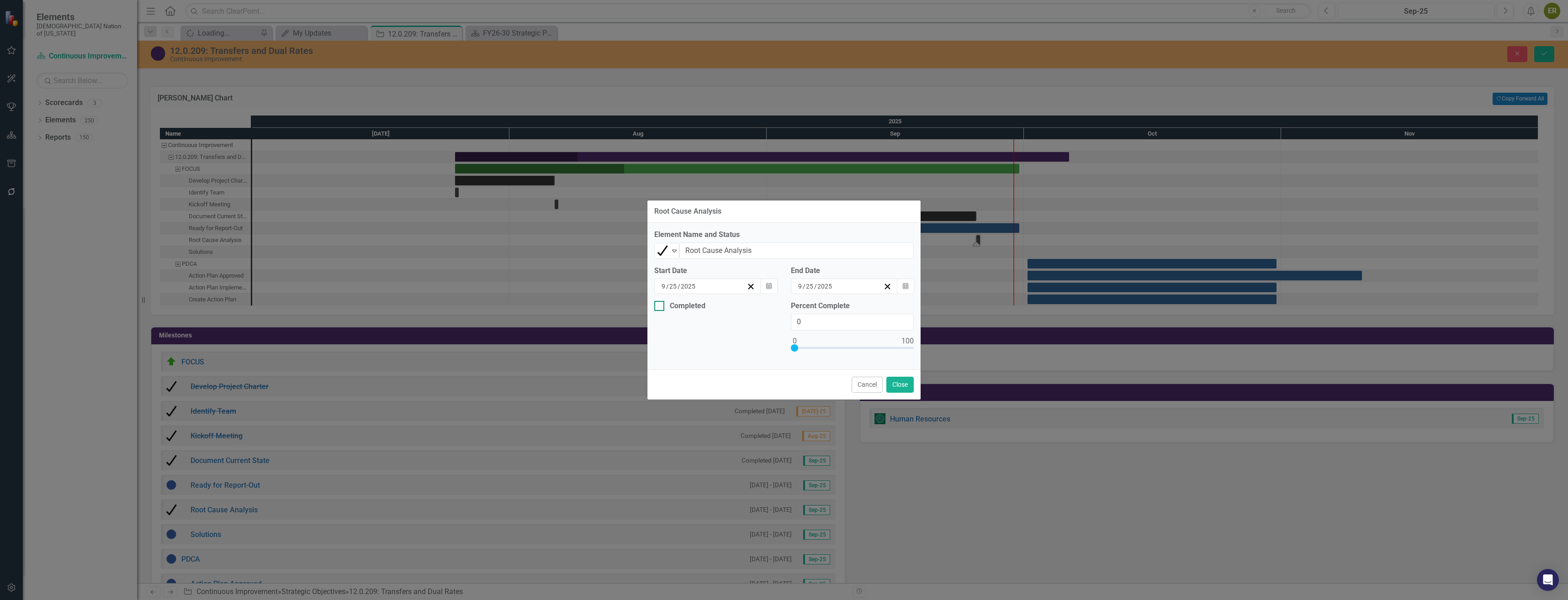
click at [662, 308] on div at bounding box center [659, 306] width 10 height 10
click at [660, 307] on input "Completed" at bounding box center [657, 304] width 6 height 6
checkbox input "true"
click at [831, 318] on input "0" at bounding box center [852, 323] width 123 height 17
type input "0100"
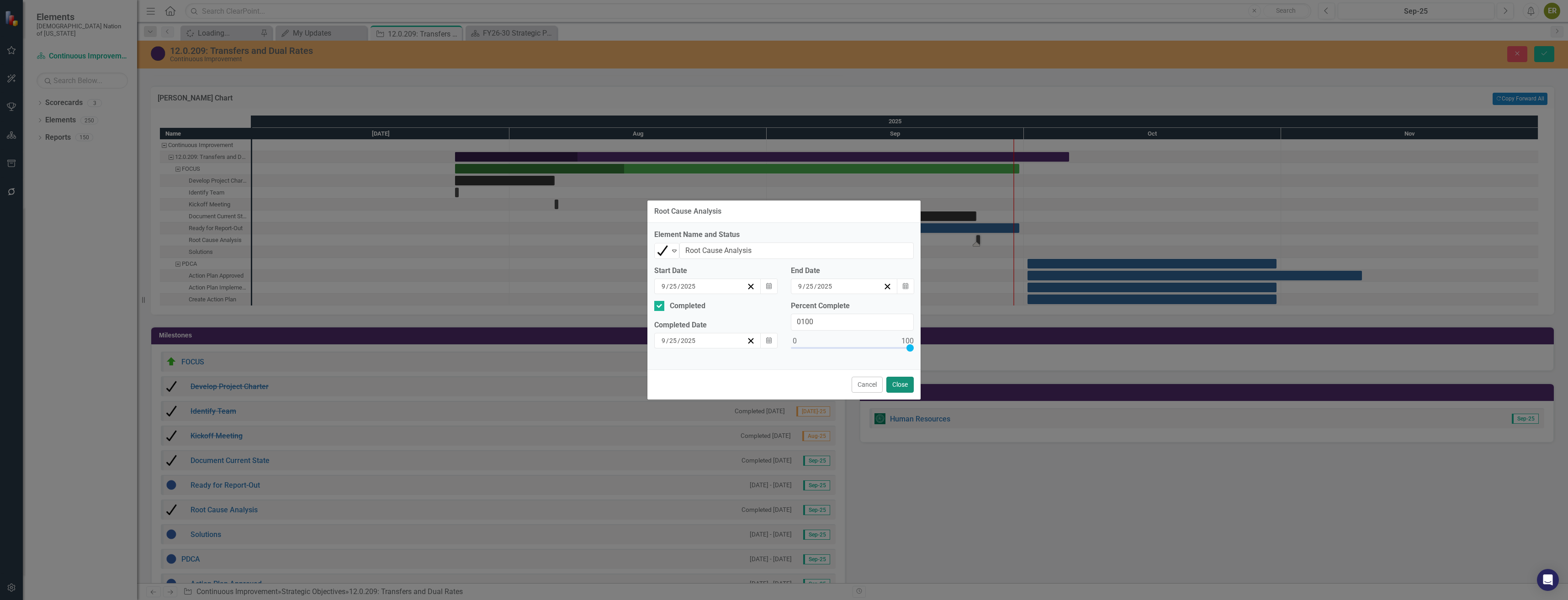
click at [906, 383] on button "Close" at bounding box center [900, 385] width 27 height 16
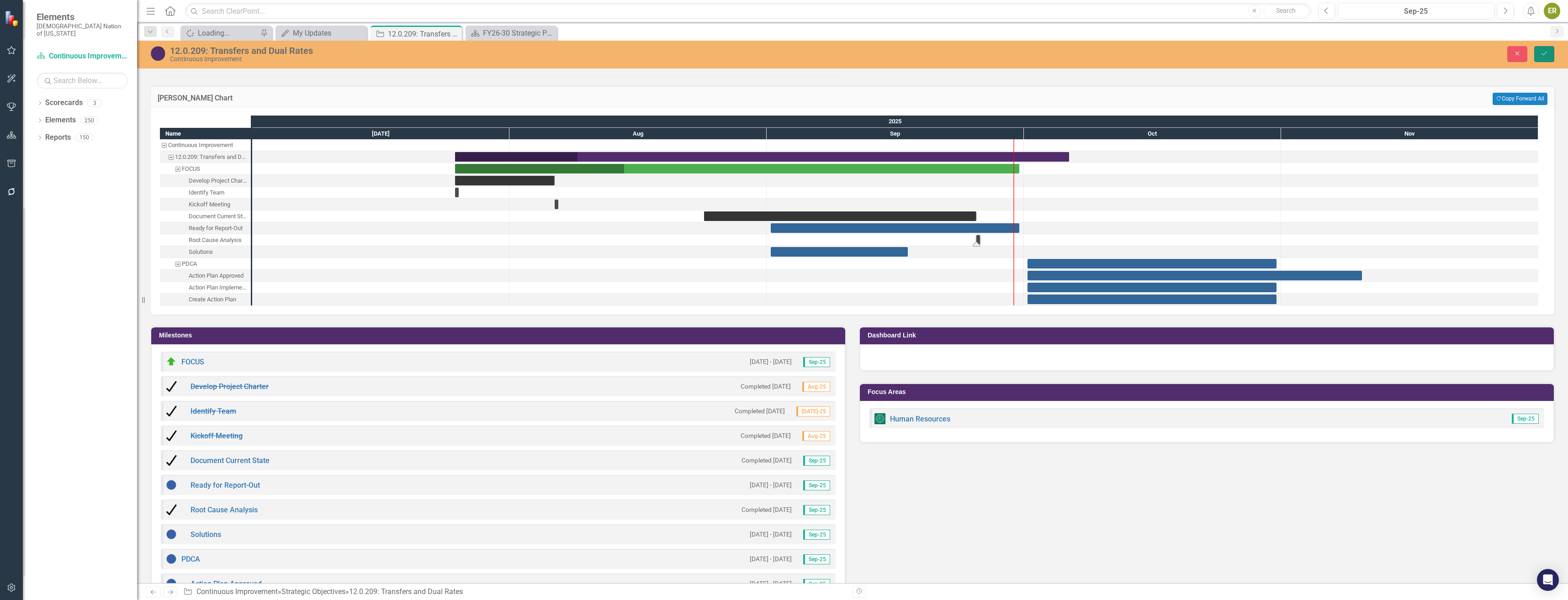
click at [1548, 51] on icon "Save" at bounding box center [1544, 54] width 9 height 7
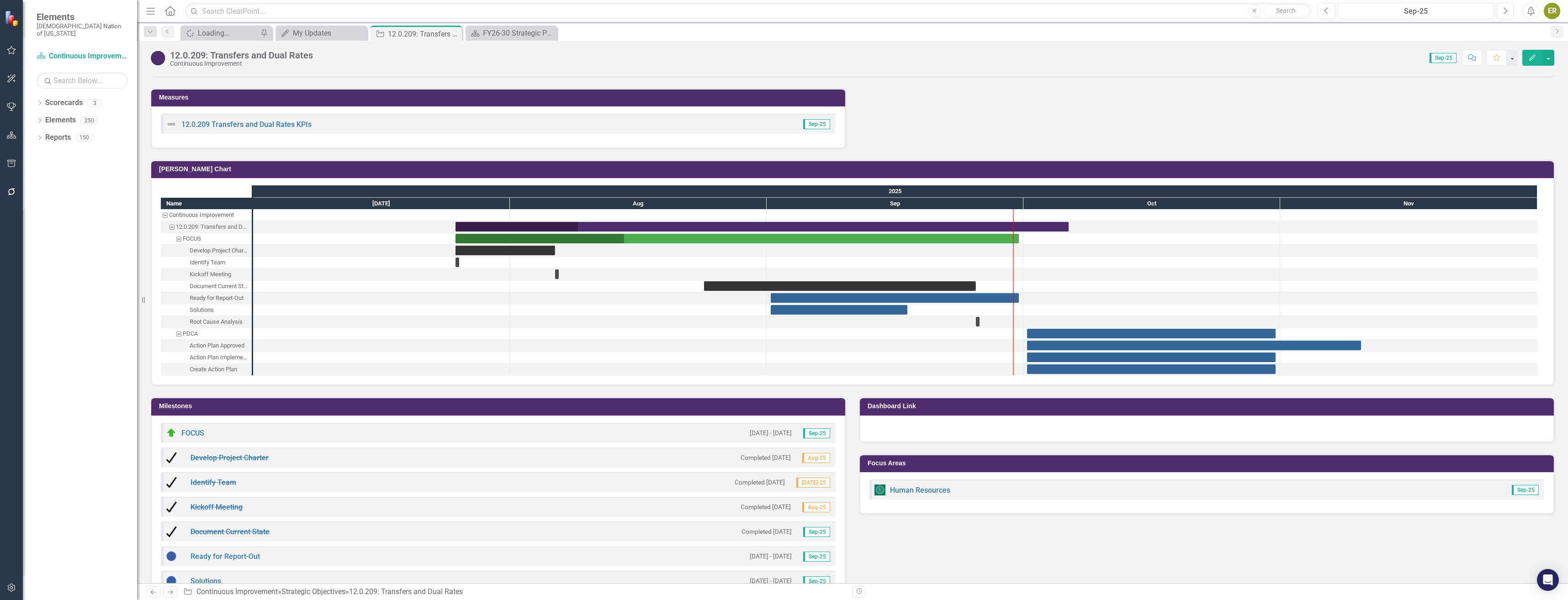
scroll to position [822, 0]
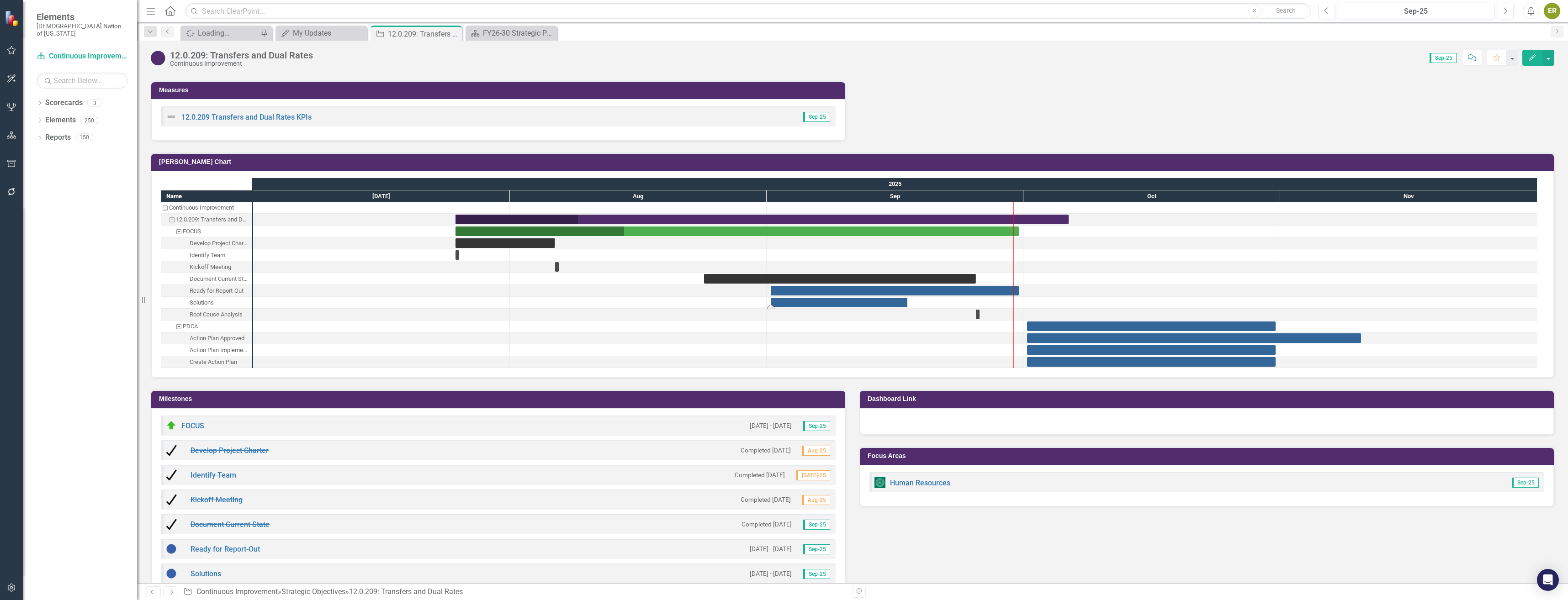
click at [875, 305] on div "Task: Start date: 2025-09-01 End date: 2025-09-17" at bounding box center [839, 302] width 136 height 10
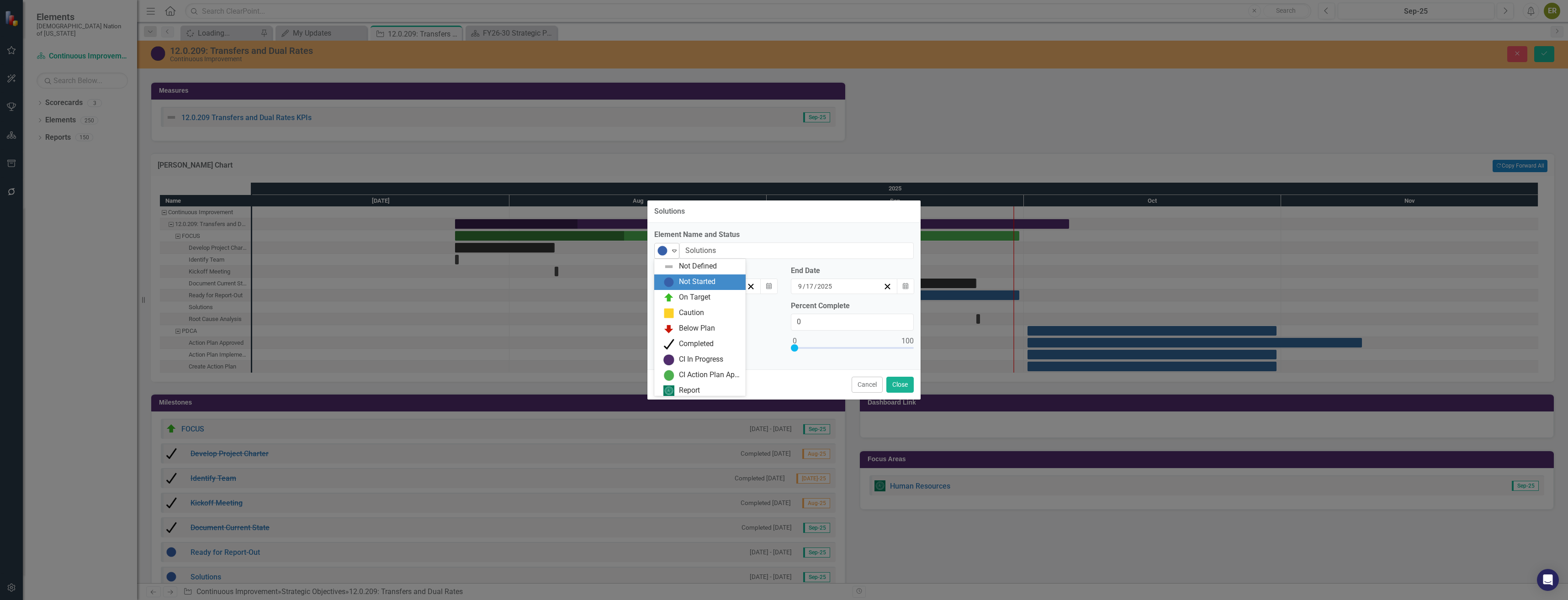
click at [670, 249] on icon "Expand" at bounding box center [674, 251] width 9 height 7
click at [709, 296] on div "On Target" at bounding box center [695, 295] width 32 height 10
click at [761, 288] on button "Calendar" at bounding box center [769, 287] width 18 height 16
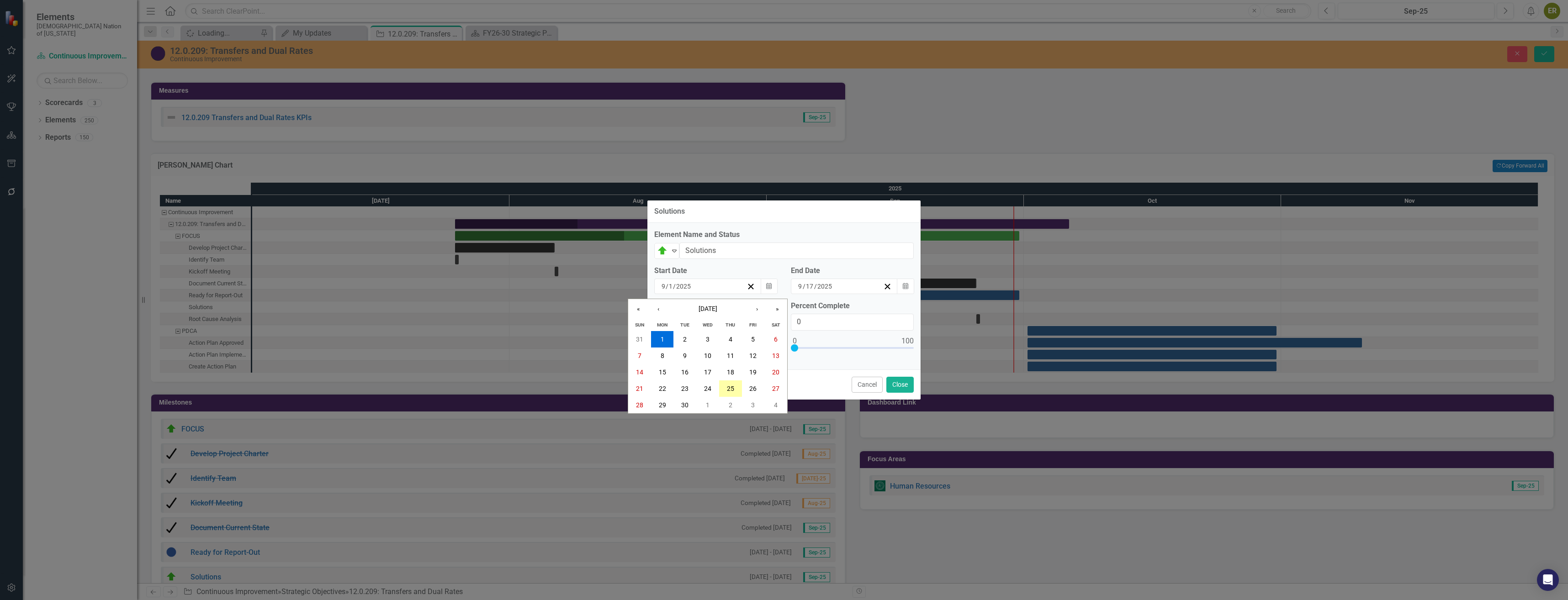
click at [727, 388] on abbr "25" at bounding box center [730, 389] width 7 height 7
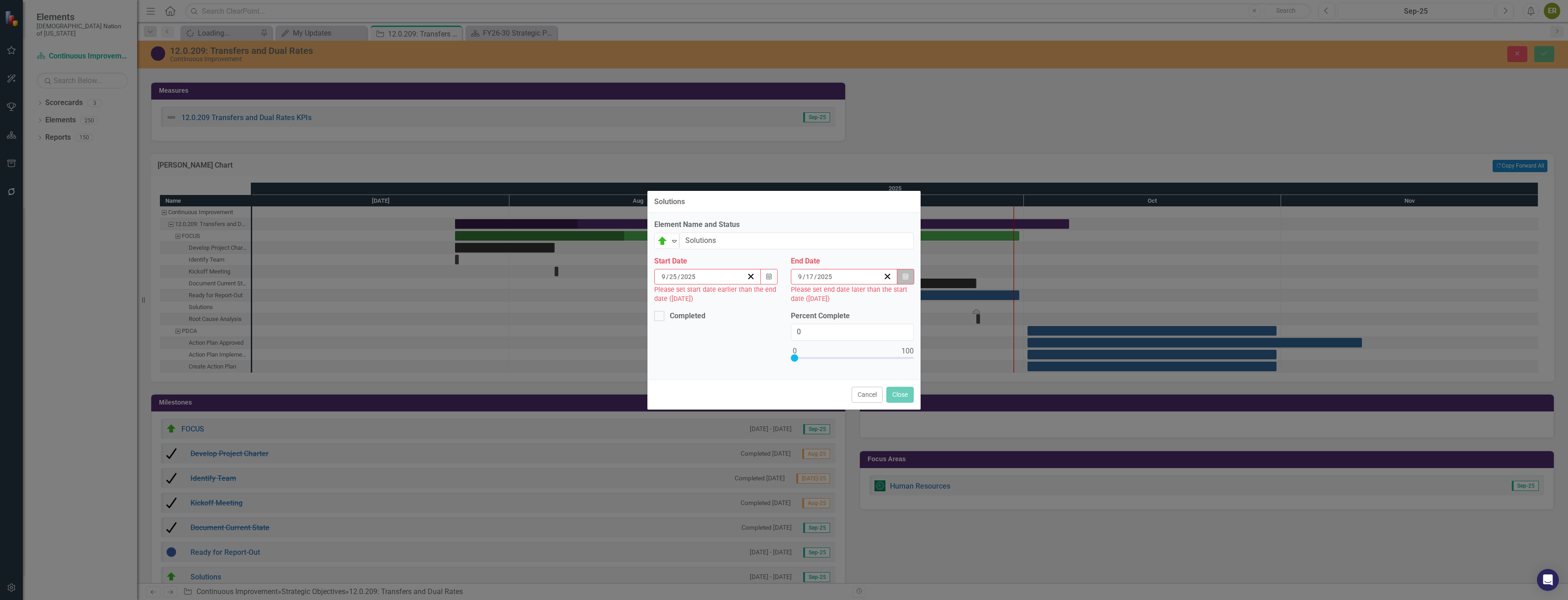
click at [901, 277] on button "Calendar" at bounding box center [905, 277] width 18 height 16
click at [891, 392] on abbr "3" at bounding box center [889, 396] width 4 height 7
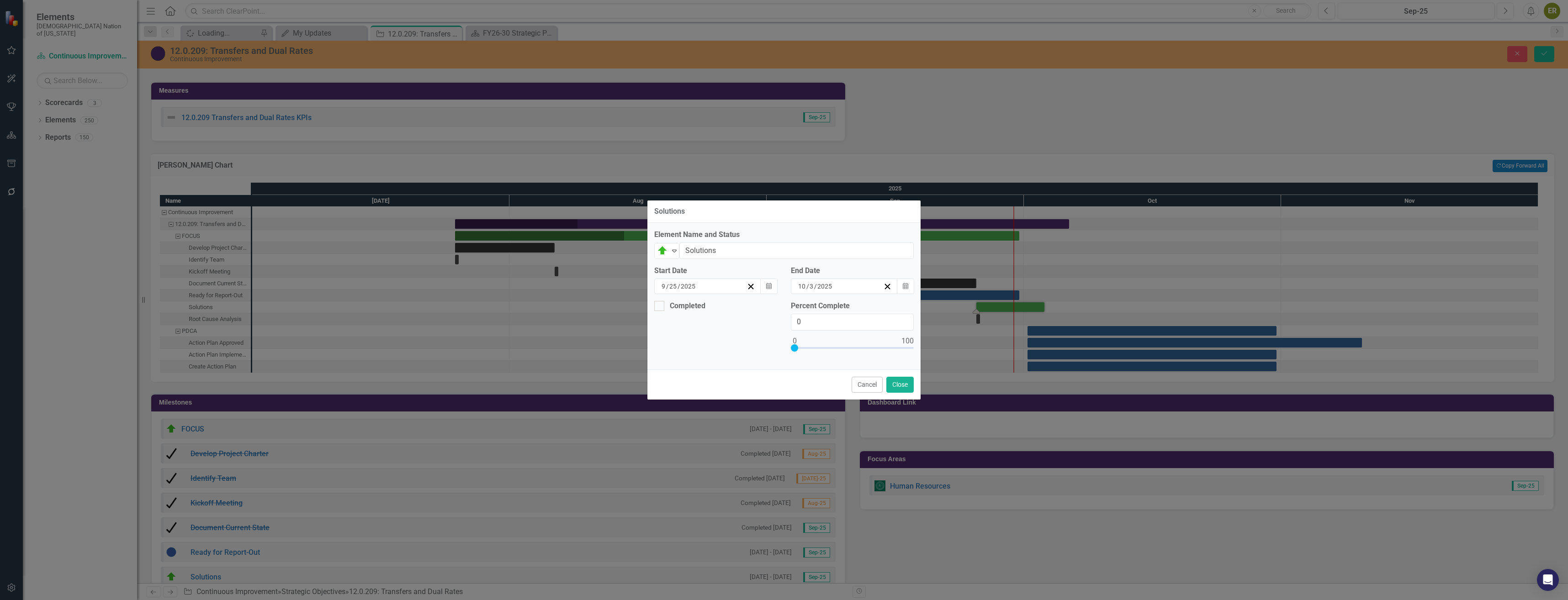
drag, startPoint x: 867, startPoint y: 285, endPoint x: 825, endPoint y: 283, distance: 42.0
click at [825, 283] on div "10 / 3 / 2025" at bounding box center [840, 286] width 86 height 9
click at [727, 332] on div "Completed Percent Complete 0" at bounding box center [784, 332] width 273 height 61
click at [817, 317] on input "0" at bounding box center [852, 323] width 123 height 17
type input "050"
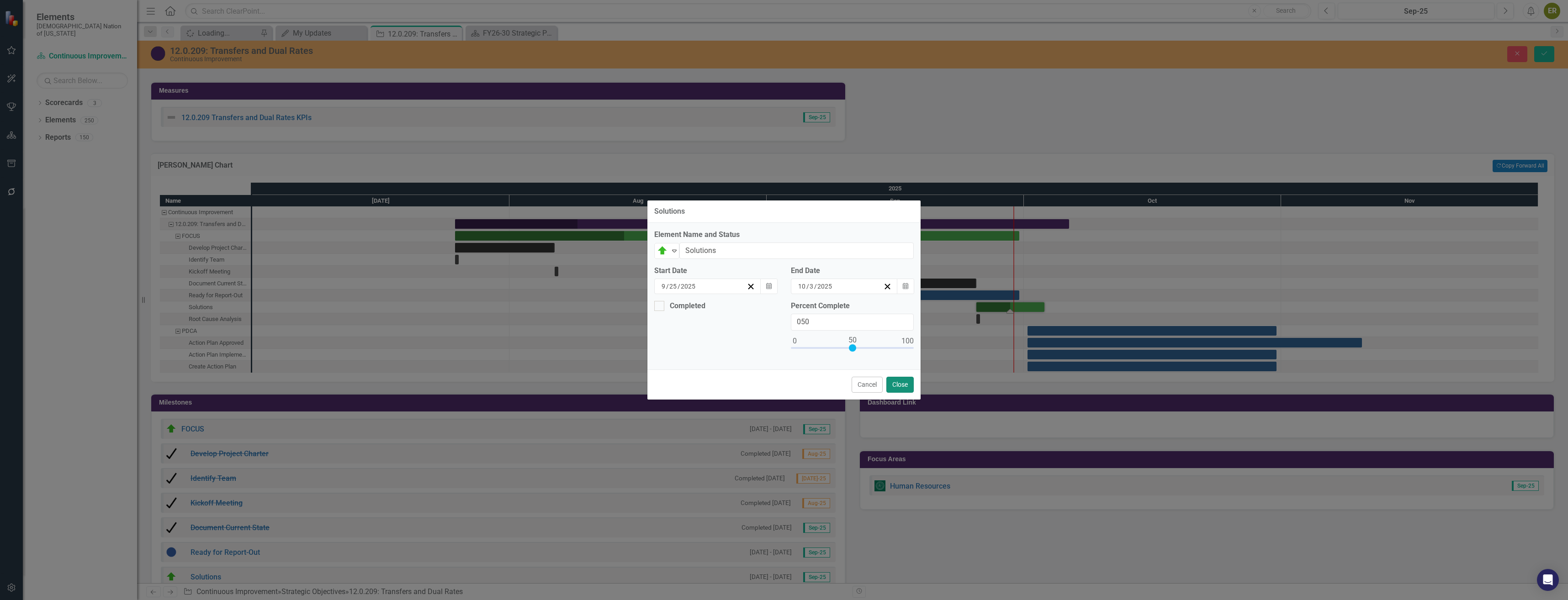
click at [904, 388] on button "Close" at bounding box center [900, 385] width 27 height 16
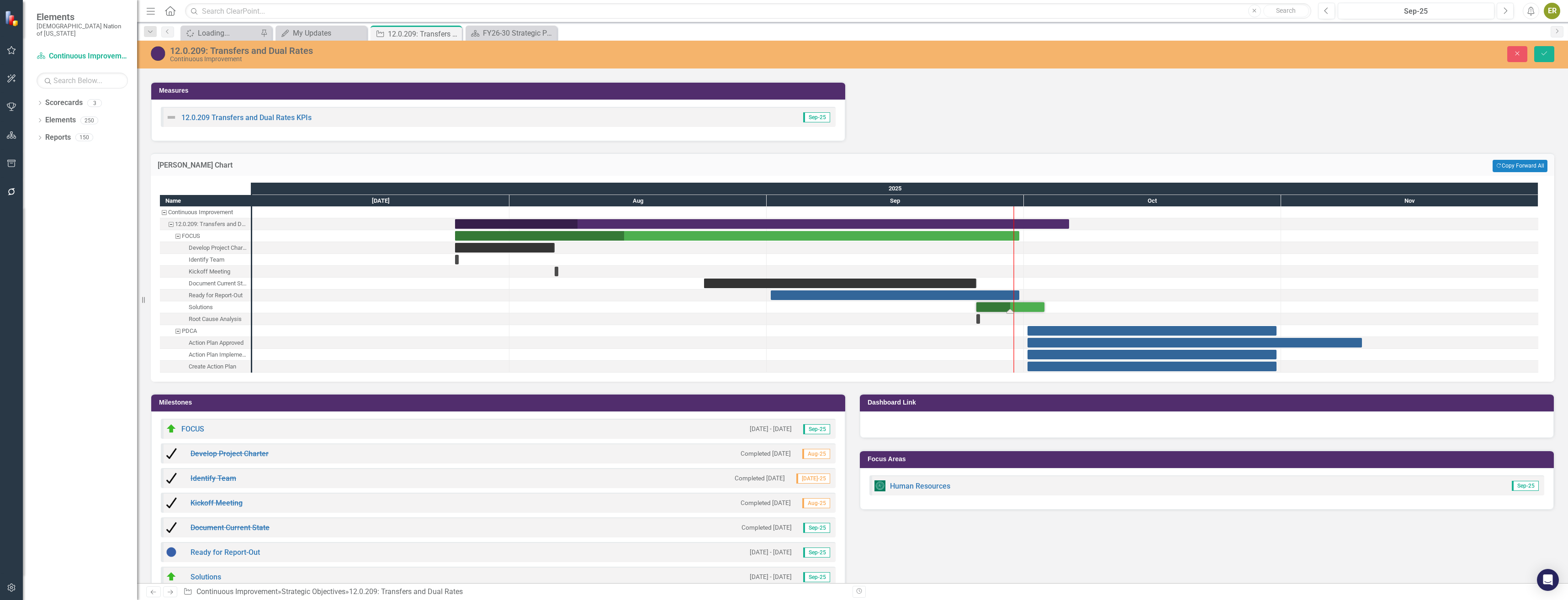
click at [1555, 52] on div "Close Save" at bounding box center [1270, 54] width 583 height 16
click at [1543, 55] on icon "submit" at bounding box center [1544, 54] width 5 height 4
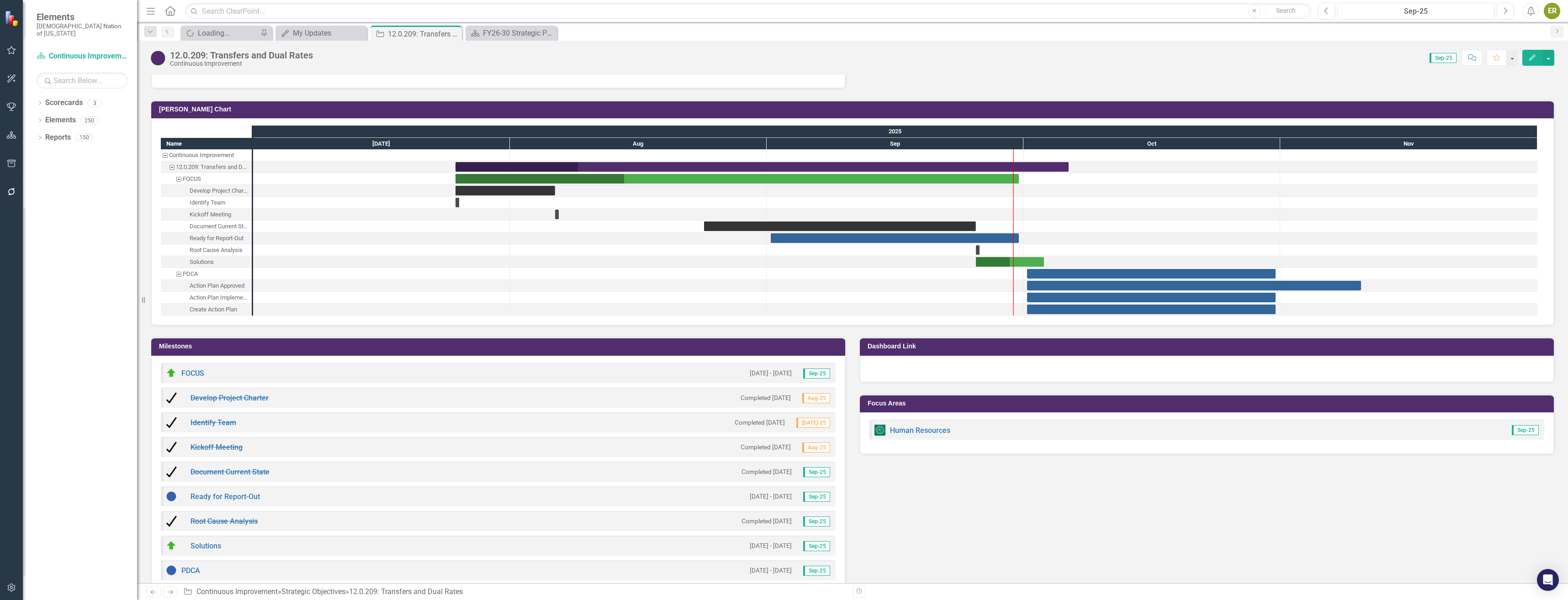
scroll to position [798, 0]
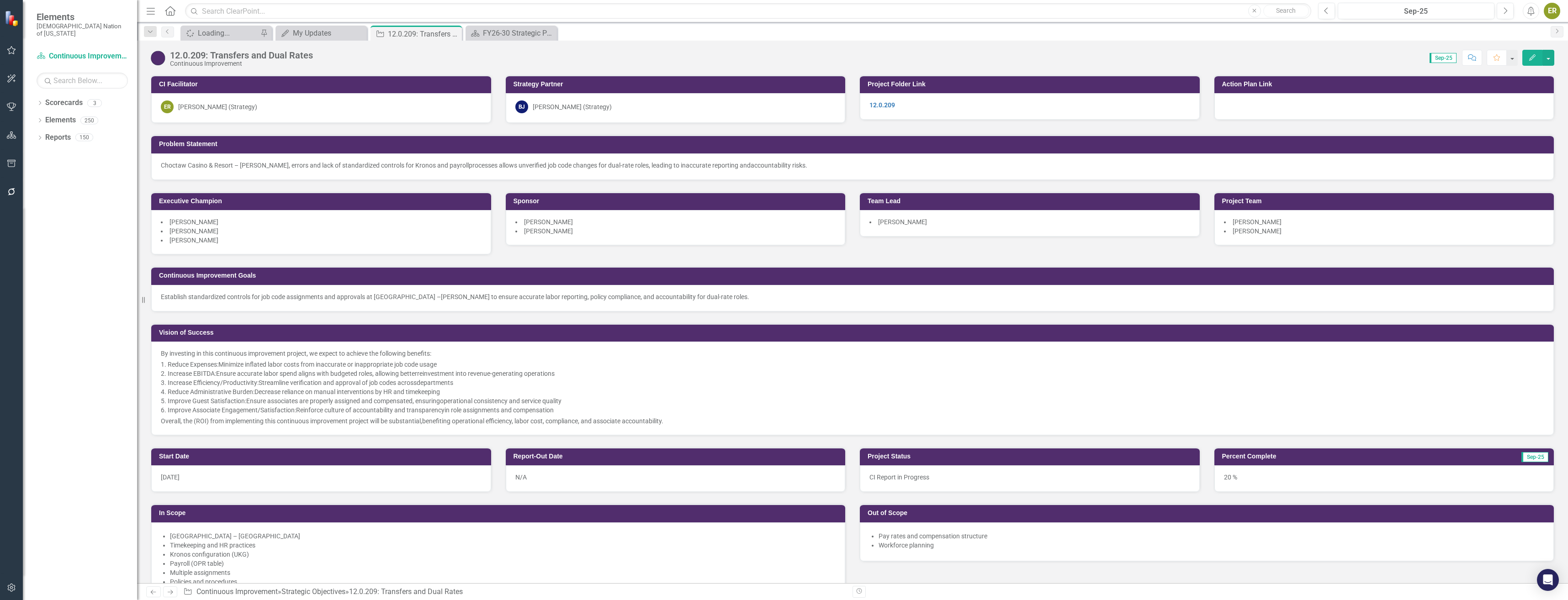
scroll to position [798, 0]
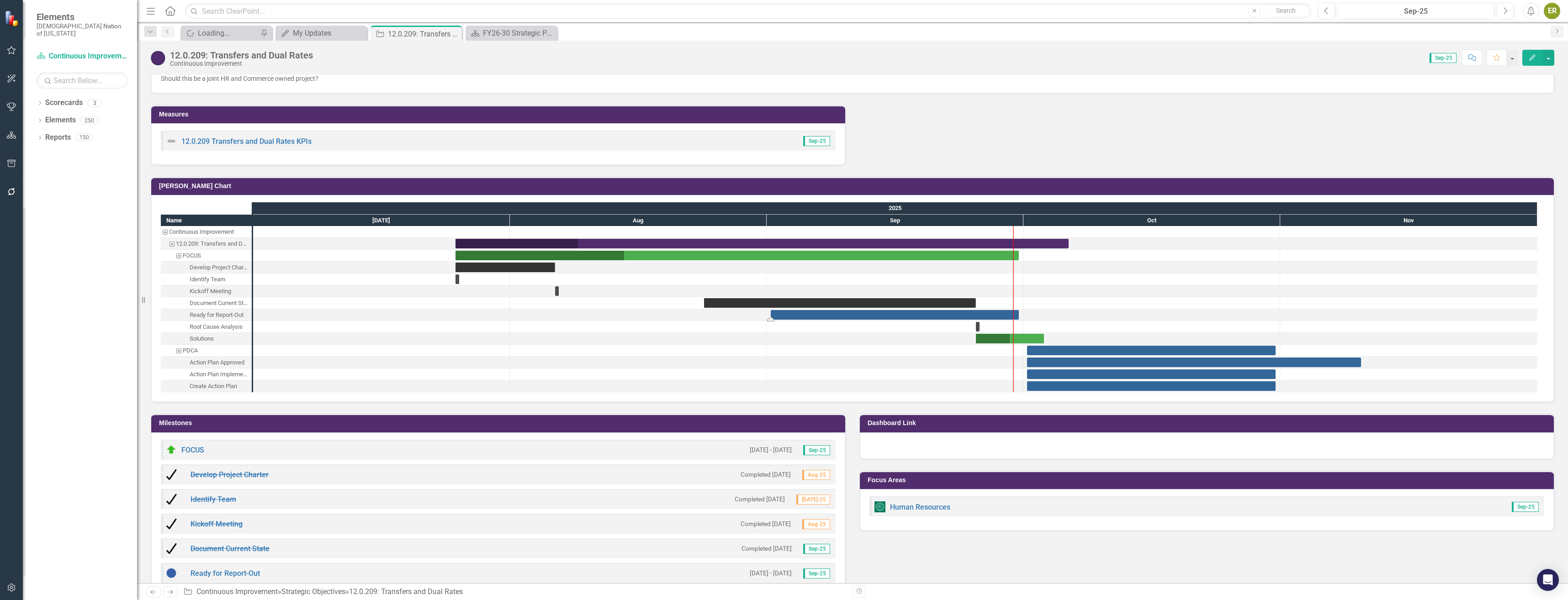
click at [798, 314] on div "Task: Start date: 2025-09-01 End date: 2025-09-30" at bounding box center [895, 315] width 248 height 10
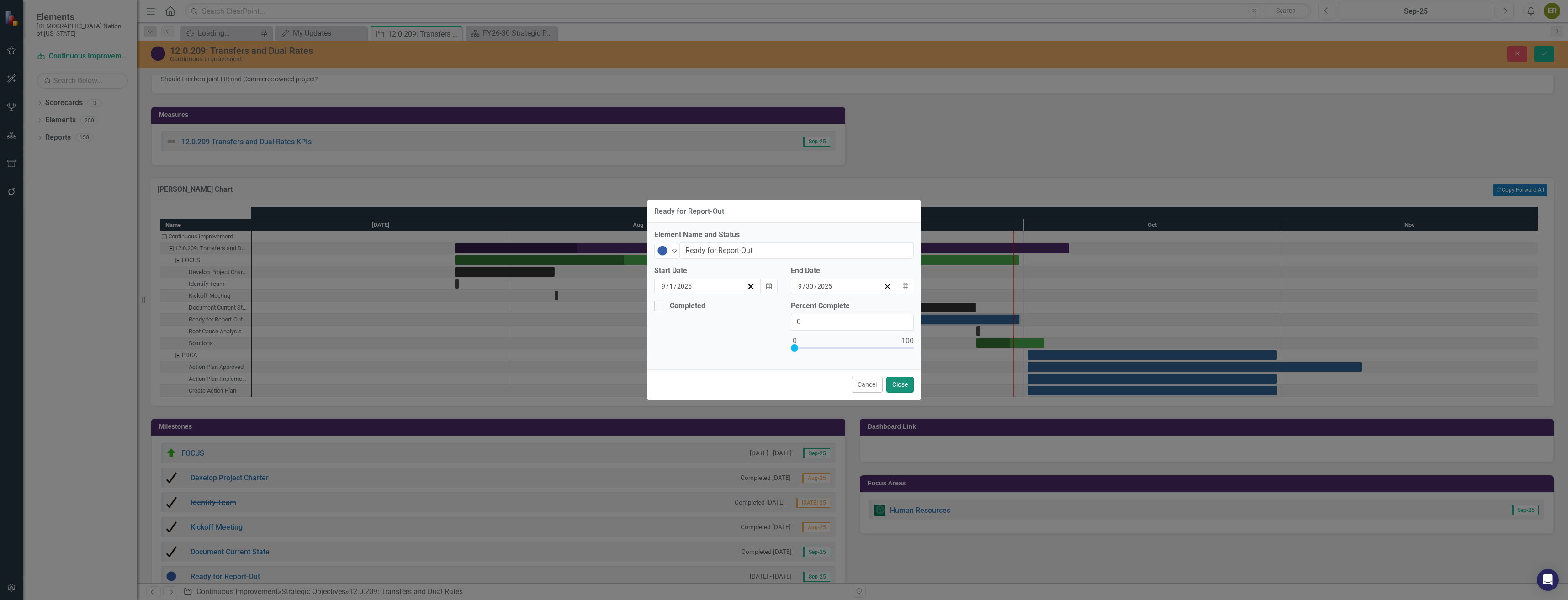
click at [907, 382] on button "Close" at bounding box center [900, 385] width 27 height 16
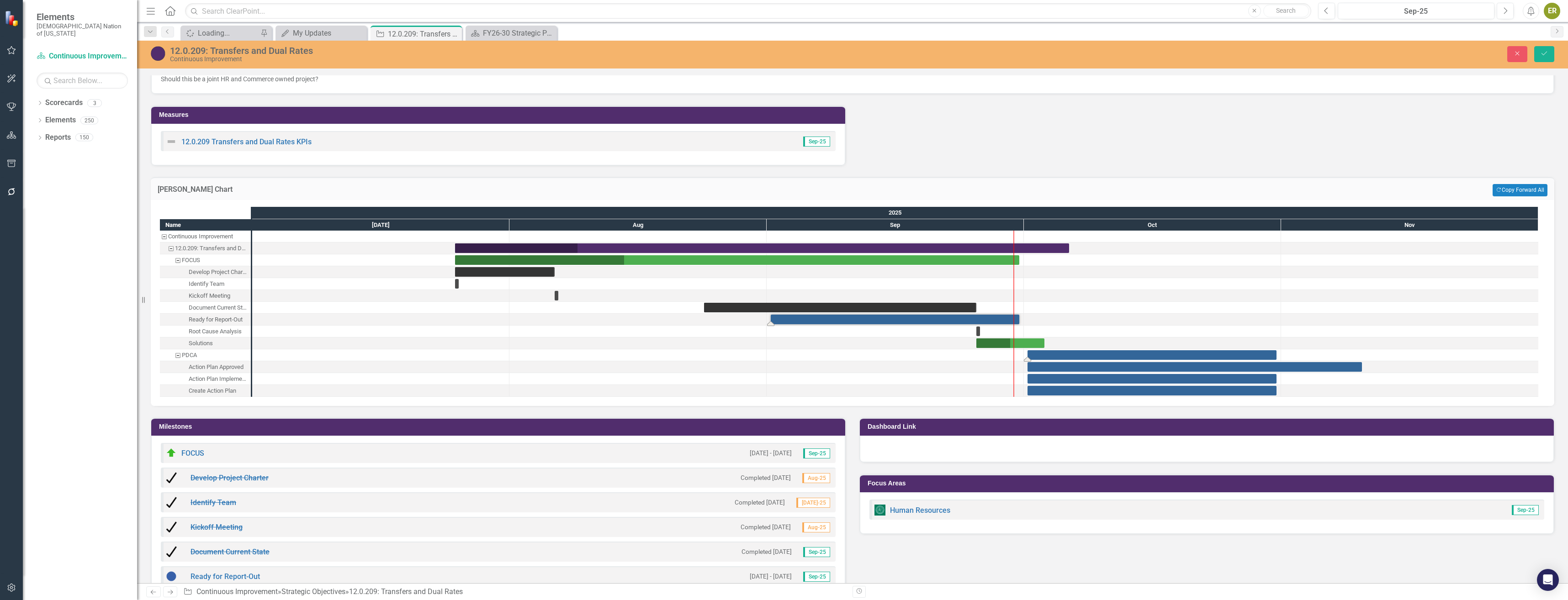
click at [1052, 354] on div "Task: Start date: 2025-10-01 End date: 2025-10-31" at bounding box center [1152, 355] width 249 height 10
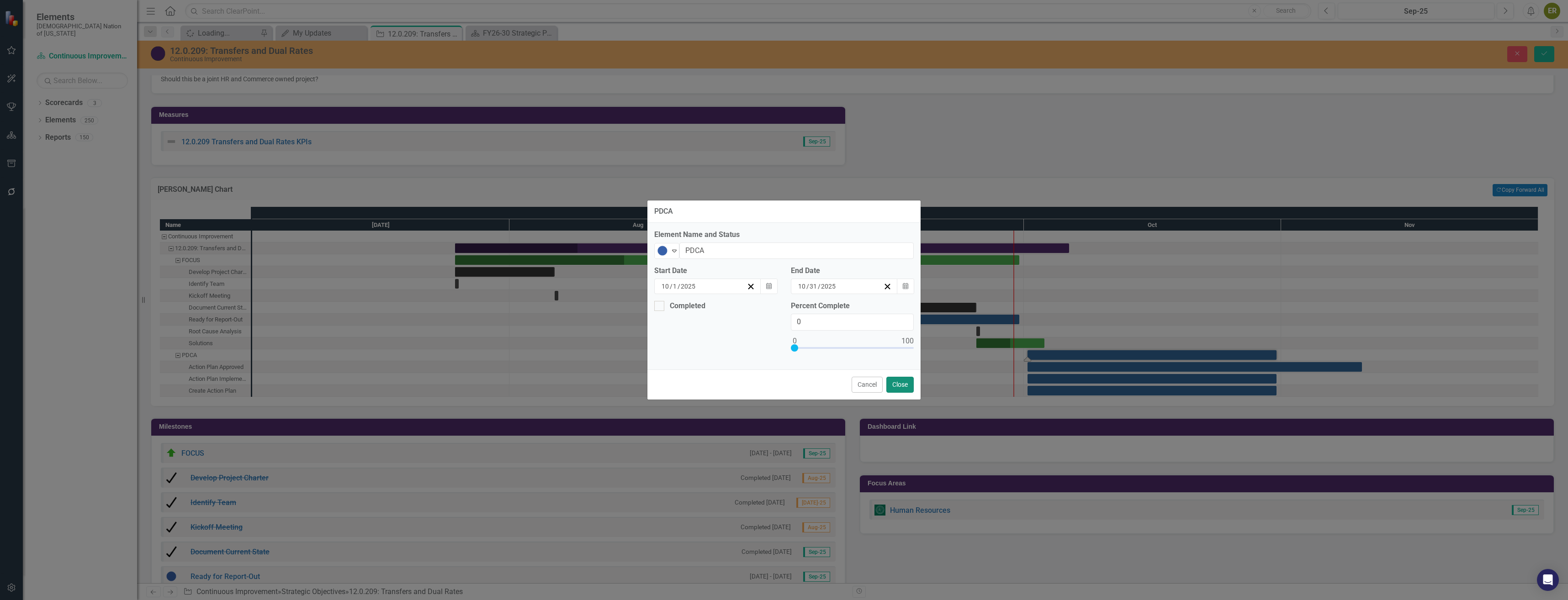
click at [901, 383] on button "Close" at bounding box center [900, 385] width 27 height 16
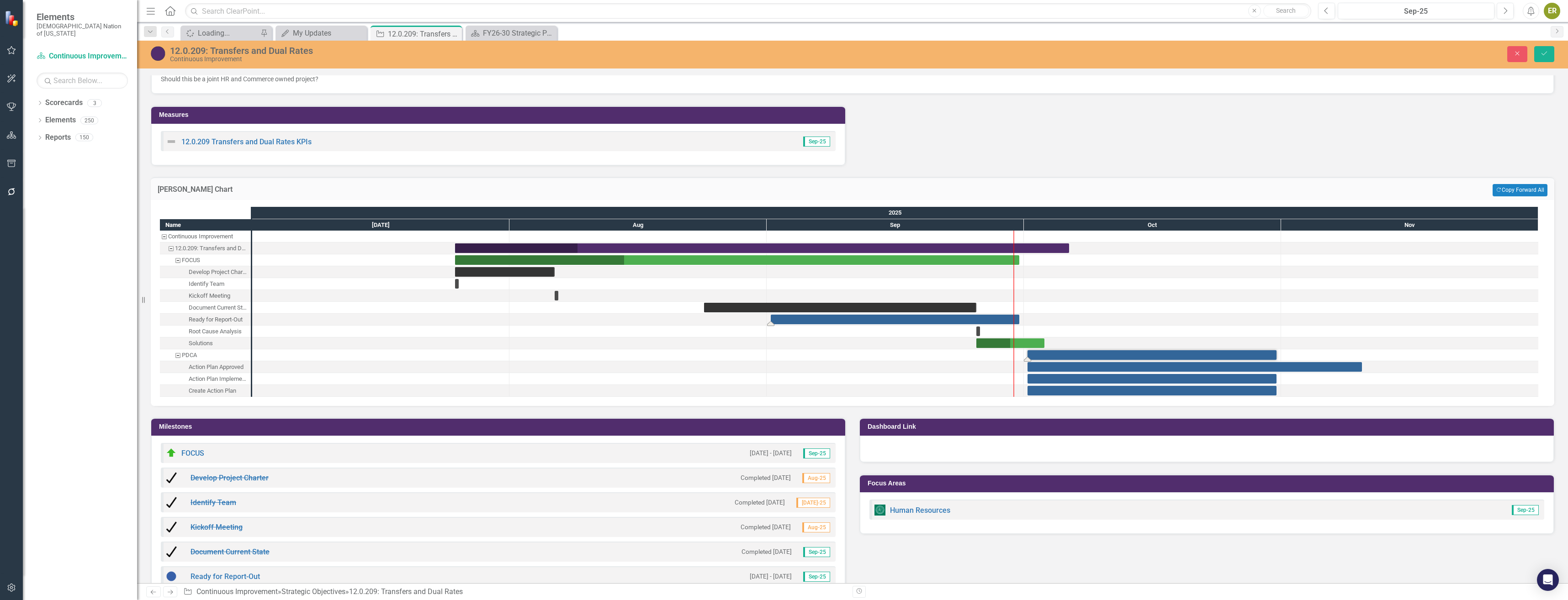
click at [899, 320] on div "Task: Start date: 2025-09-01 End date: 2025-09-30" at bounding box center [895, 319] width 248 height 10
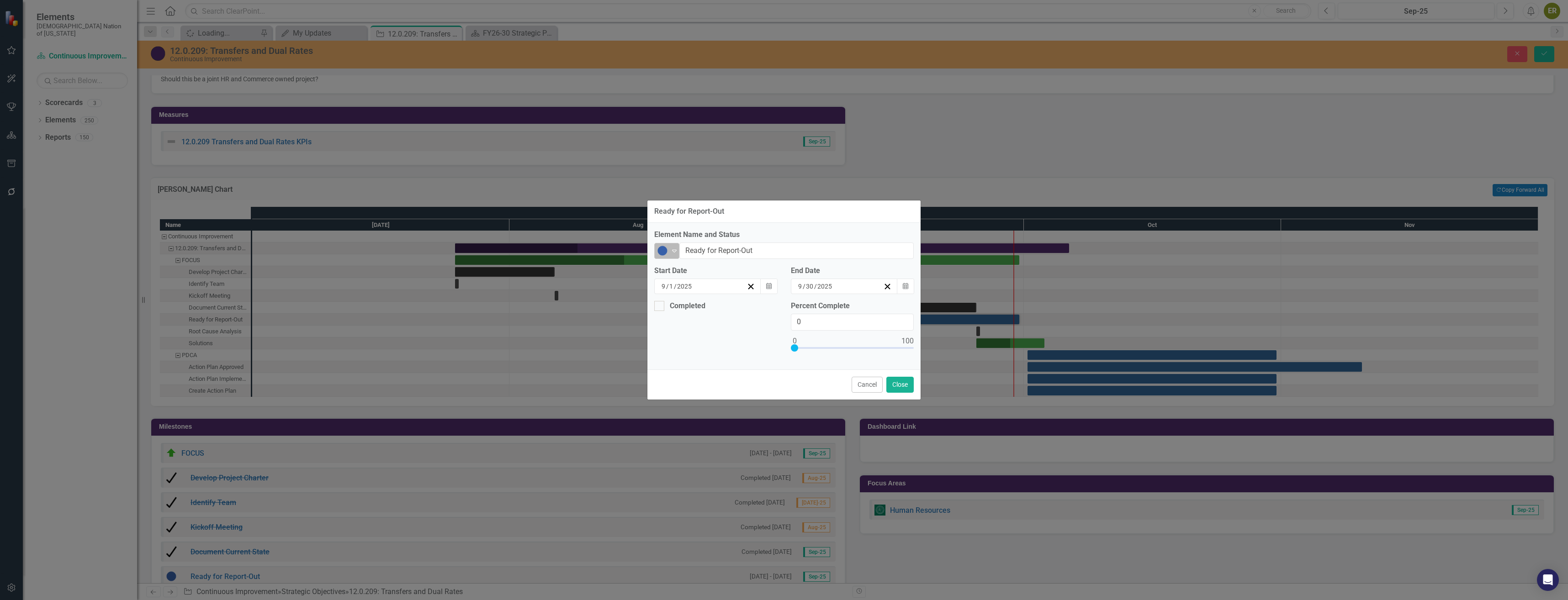
click at [677, 253] on icon "Expand" at bounding box center [674, 251] width 9 height 7
click at [910, 284] on button "Calendar" at bounding box center [905, 287] width 18 height 16
click at [895, 311] on button "›" at bounding box center [894, 309] width 20 height 20
click at [897, 340] on button "3" at bounding box center [890, 339] width 23 height 16
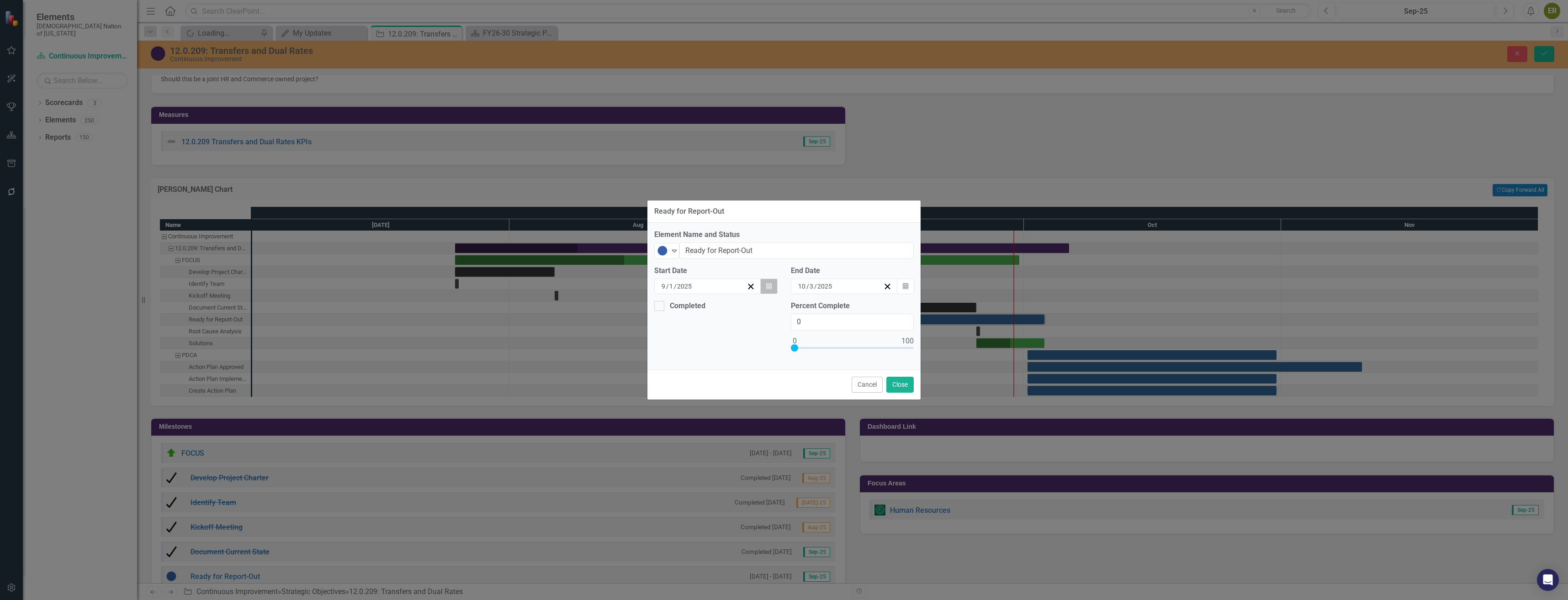
click at [768, 288] on icon "button" at bounding box center [769, 286] width 5 height 7
click at [759, 312] on button "›" at bounding box center [757, 309] width 20 height 20
click at [753, 341] on abbr "3" at bounding box center [753, 340] width 4 height 7
click at [674, 254] on icon "Expand" at bounding box center [674, 251] width 9 height 7
click at [713, 277] on div "Not Started" at bounding box center [697, 279] width 37 height 10
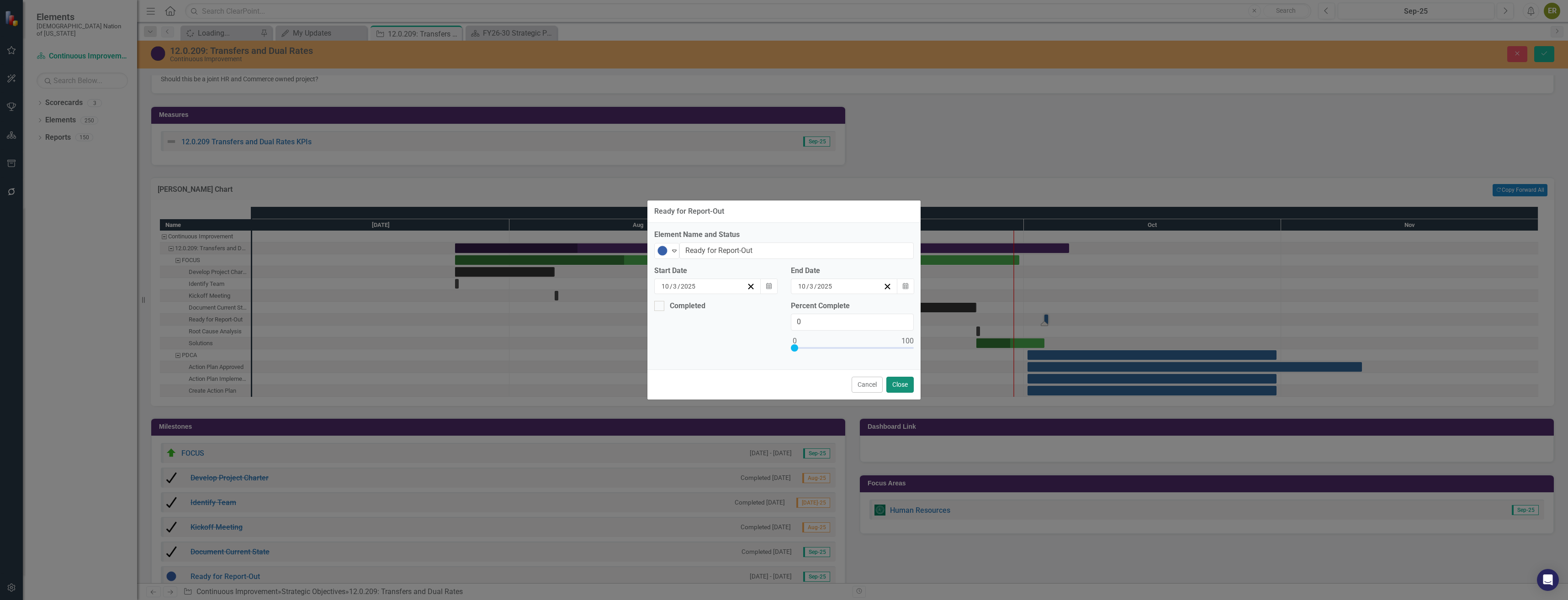
click at [896, 383] on button "Close" at bounding box center [900, 385] width 27 height 16
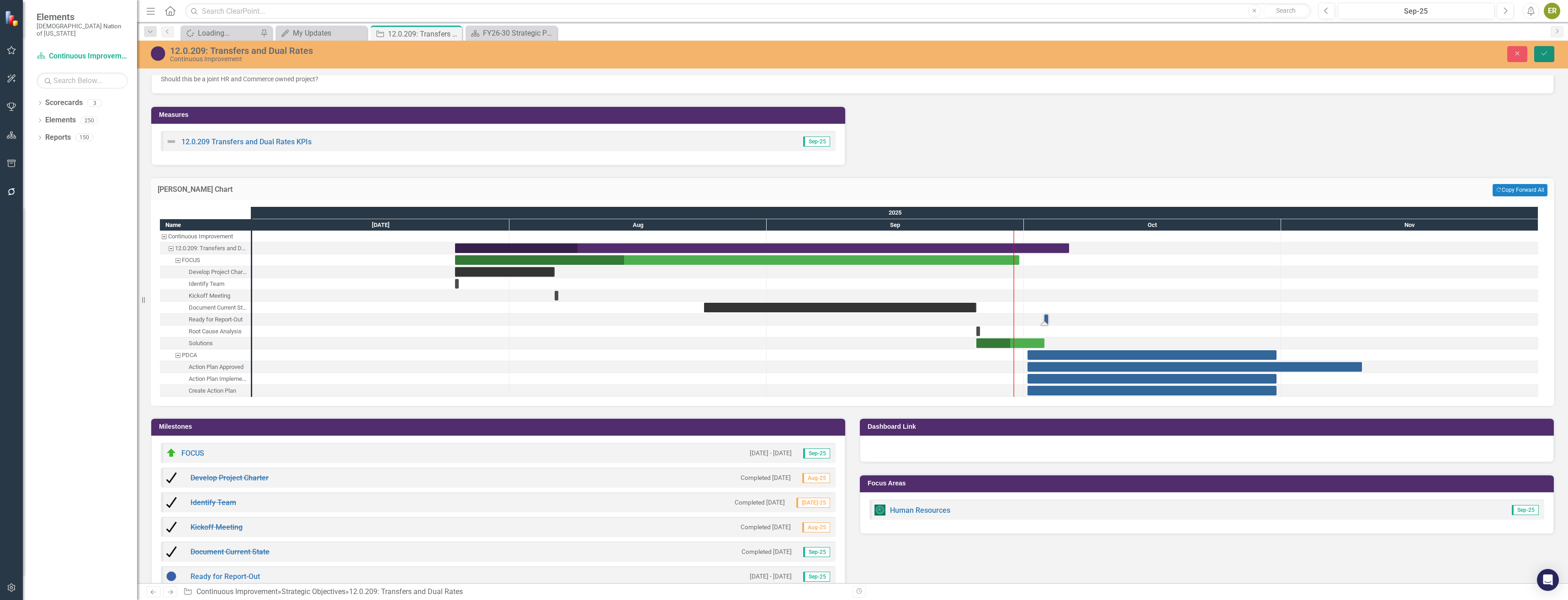
click at [1548, 47] on button "Save" at bounding box center [1544, 54] width 20 height 16
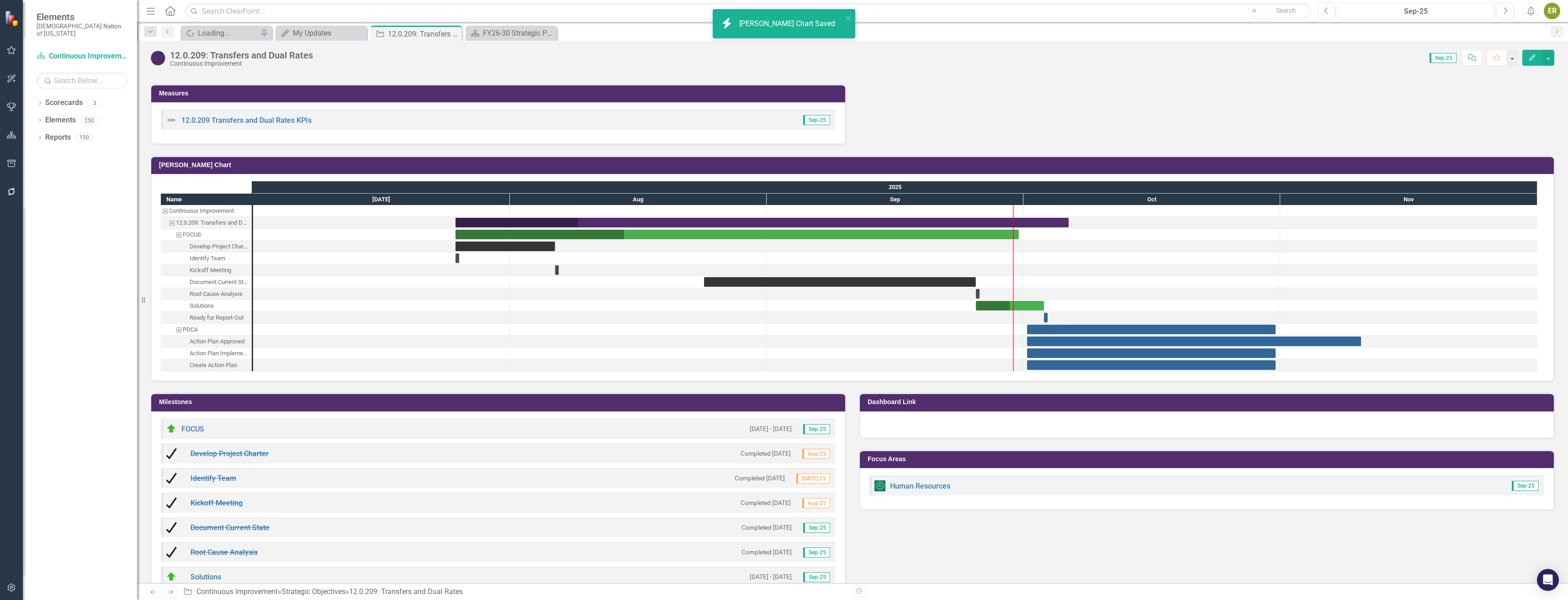
scroll to position [822, 0]
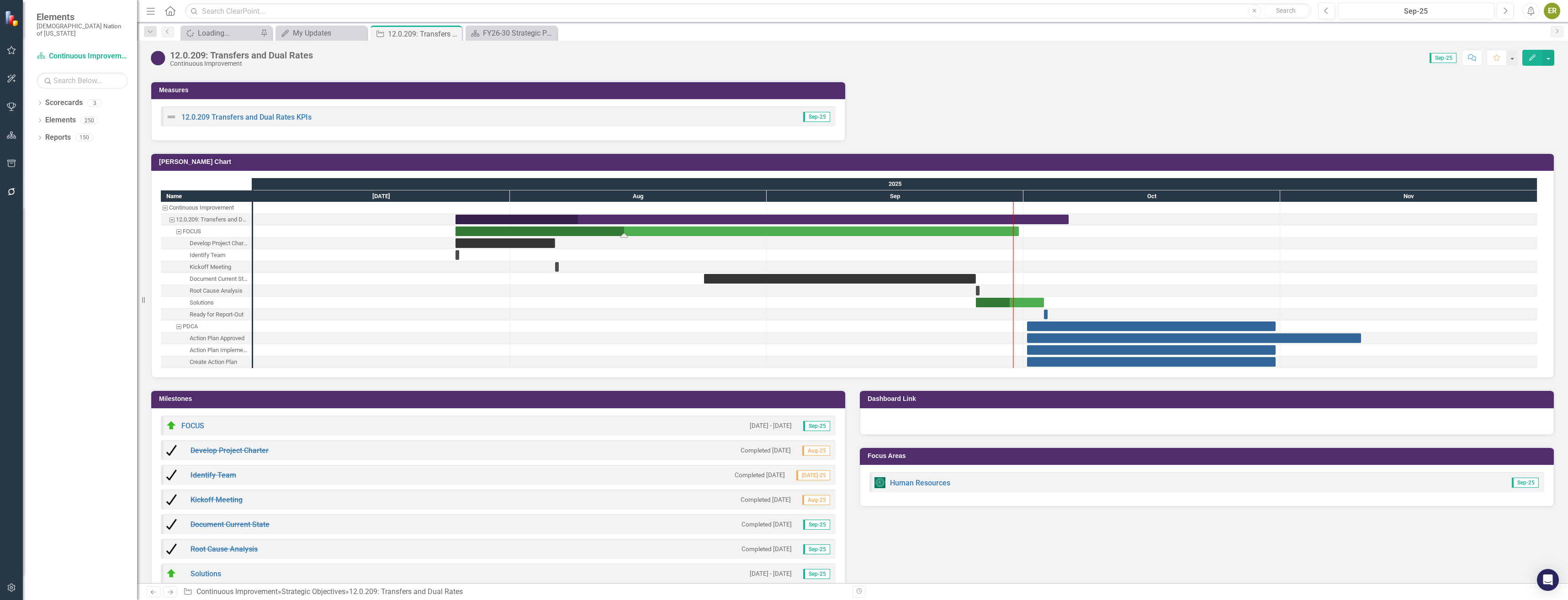
click at [987, 234] on div "Task: Start date: 2025-07-25 End date: 2025-09-30" at bounding box center [737, 231] width 563 height 10
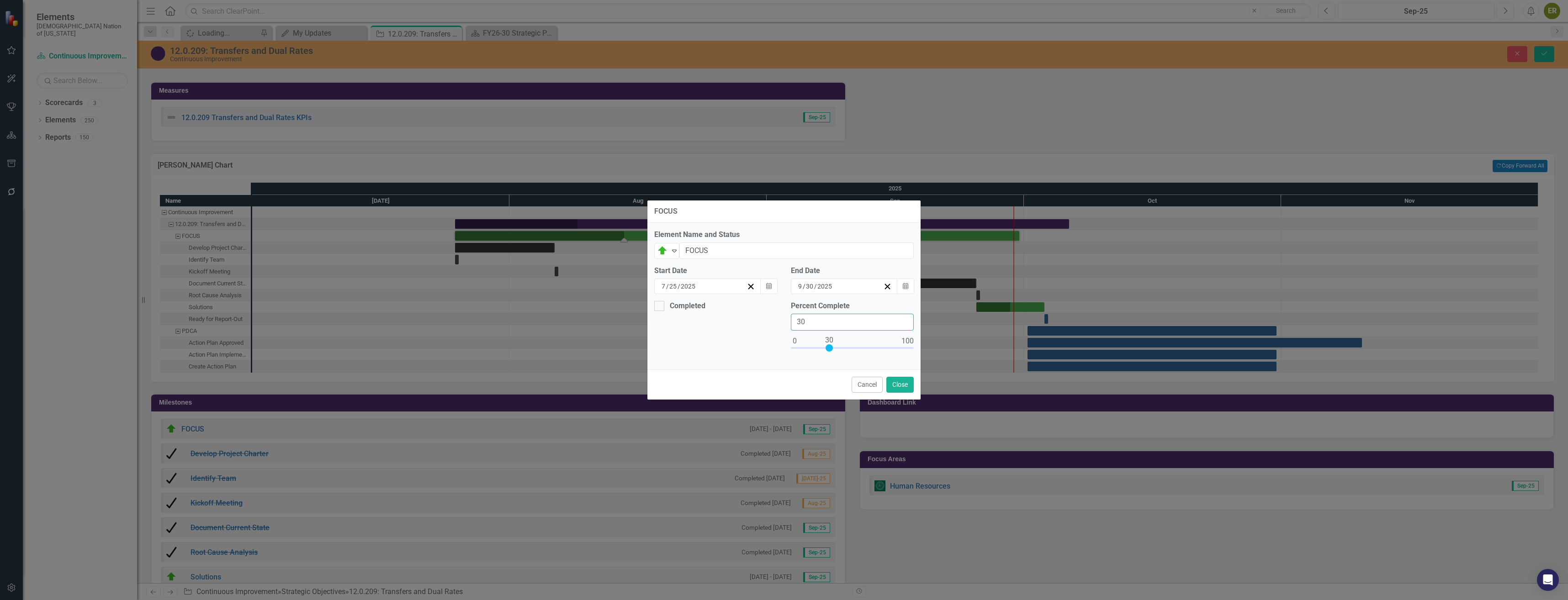
click at [832, 323] on input "30" at bounding box center [852, 323] width 123 height 17
type input "055"
click at [897, 382] on button "Close" at bounding box center [900, 385] width 27 height 16
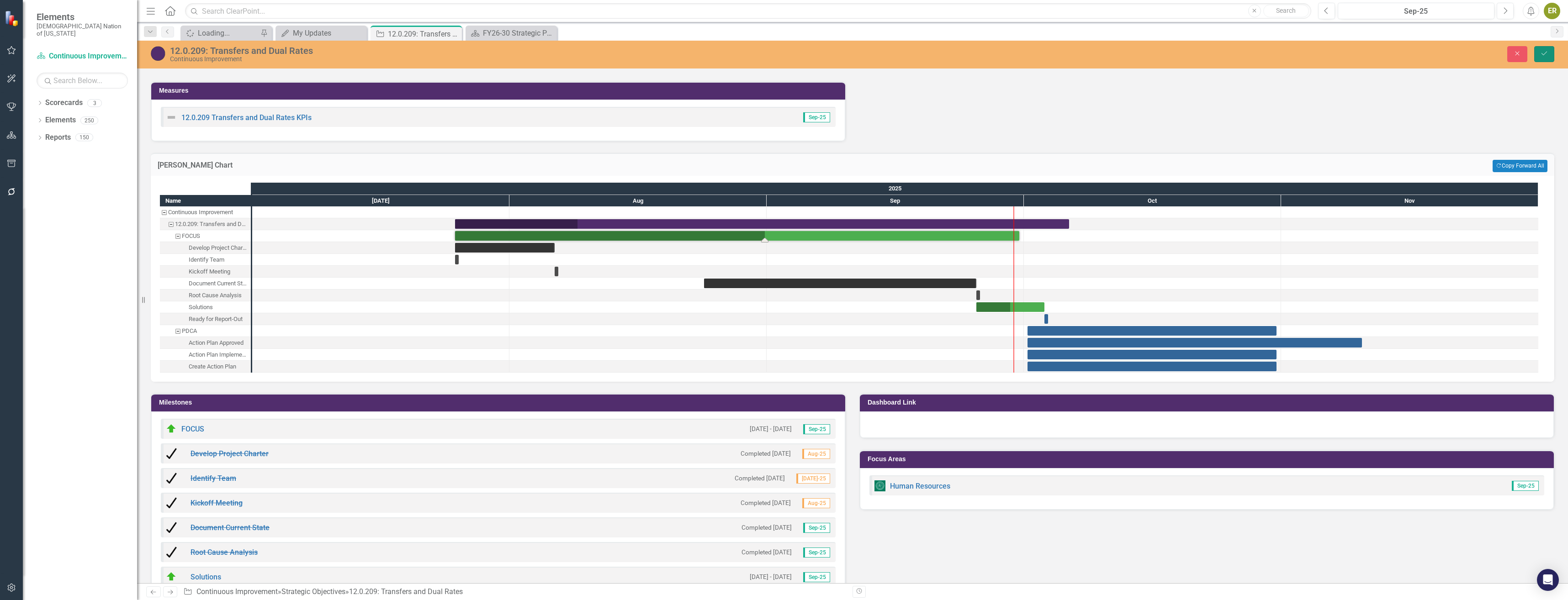
click at [1543, 58] on button "Save" at bounding box center [1544, 54] width 20 height 16
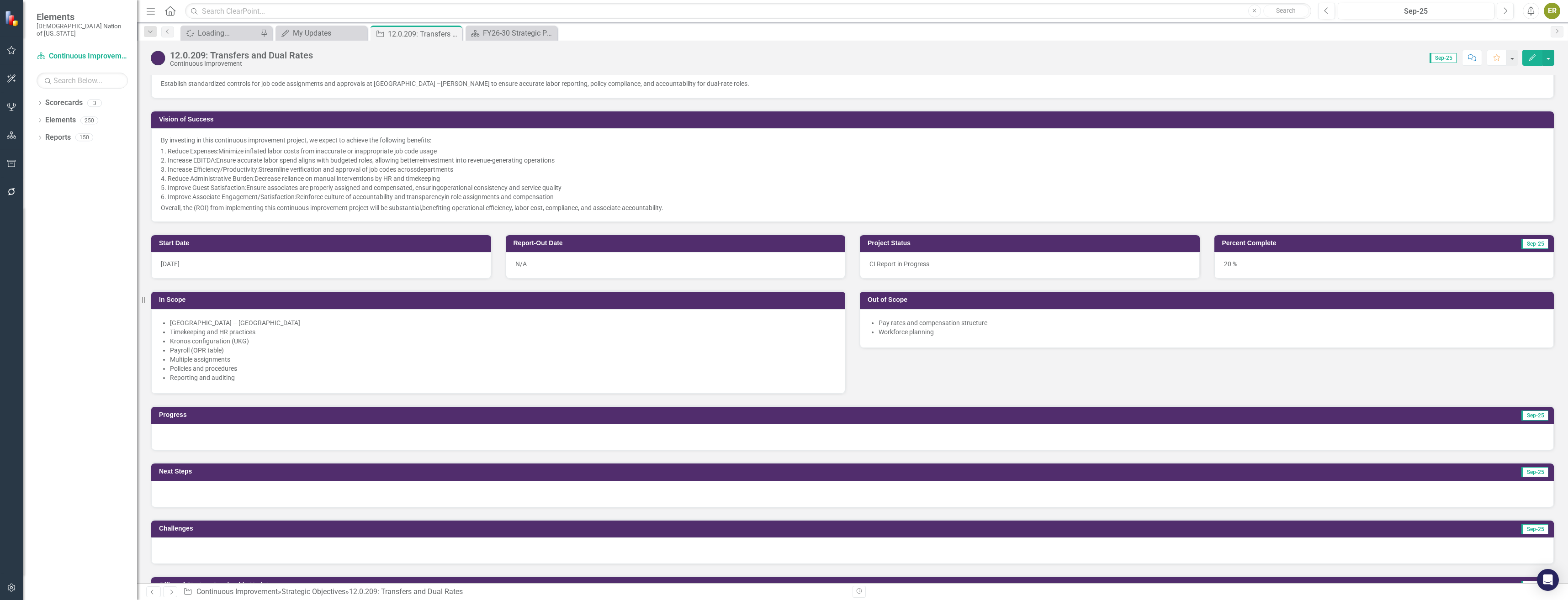
scroll to position [113, 0]
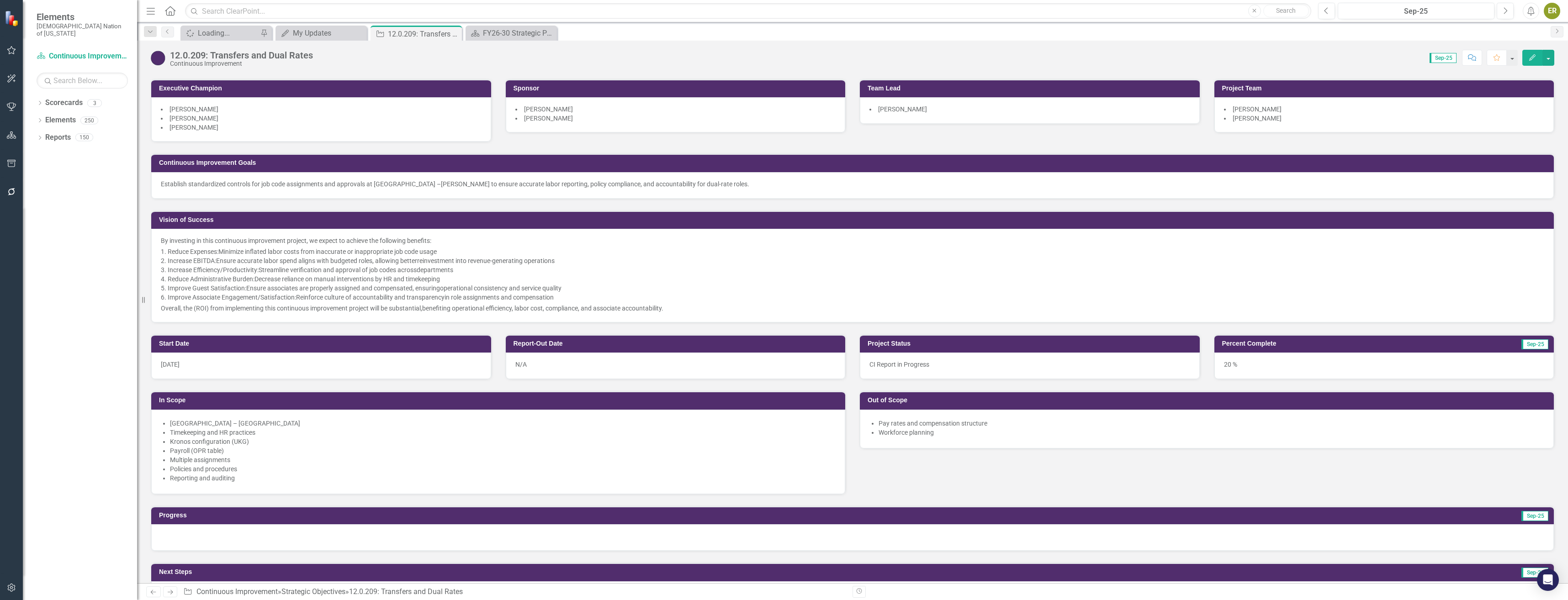
click at [1229, 365] on div "20 %" at bounding box center [1384, 366] width 340 height 27
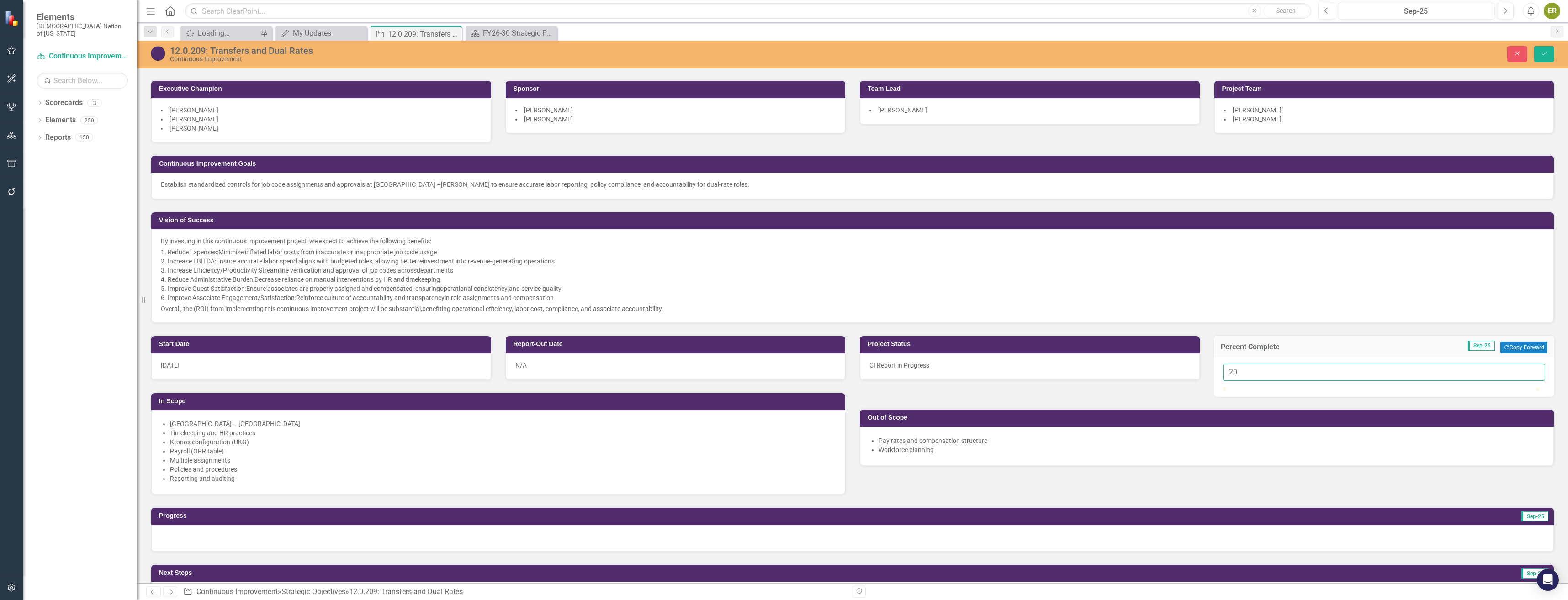
drag, startPoint x: 1283, startPoint y: 374, endPoint x: 1221, endPoint y: 367, distance: 62.4
click at [1223, 367] on input "20" at bounding box center [1384, 372] width 323 height 17
type input "040"
click at [1547, 49] on button "Save" at bounding box center [1544, 54] width 20 height 16
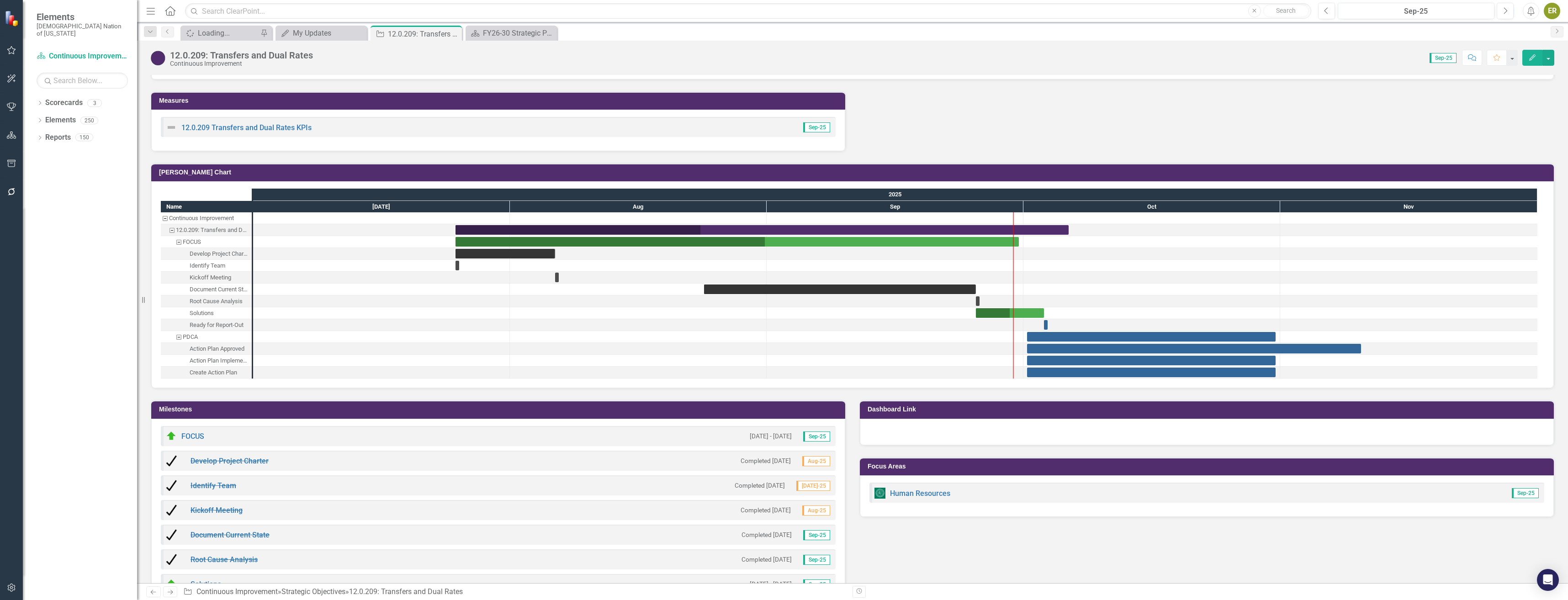
scroll to position [822, 0]
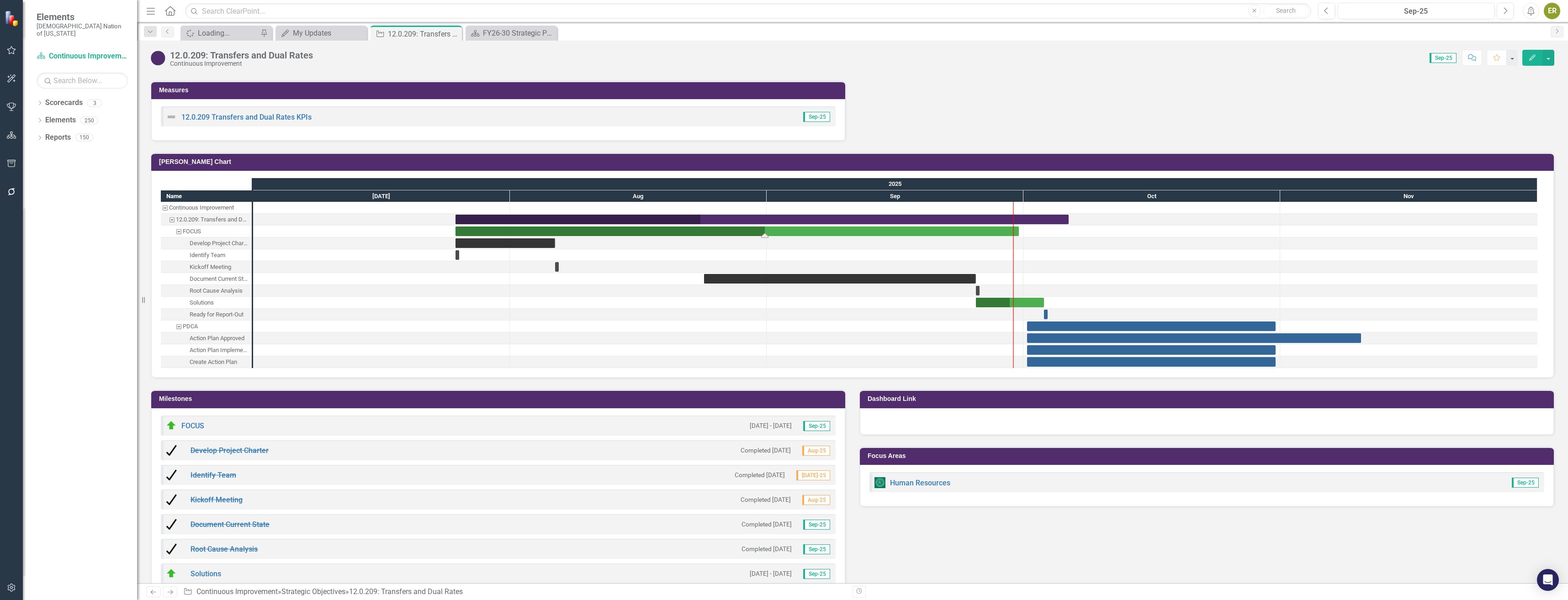
click at [845, 232] on div "Task: Start date: 2025-07-25 End date: 2025-09-30" at bounding box center [737, 231] width 563 height 10
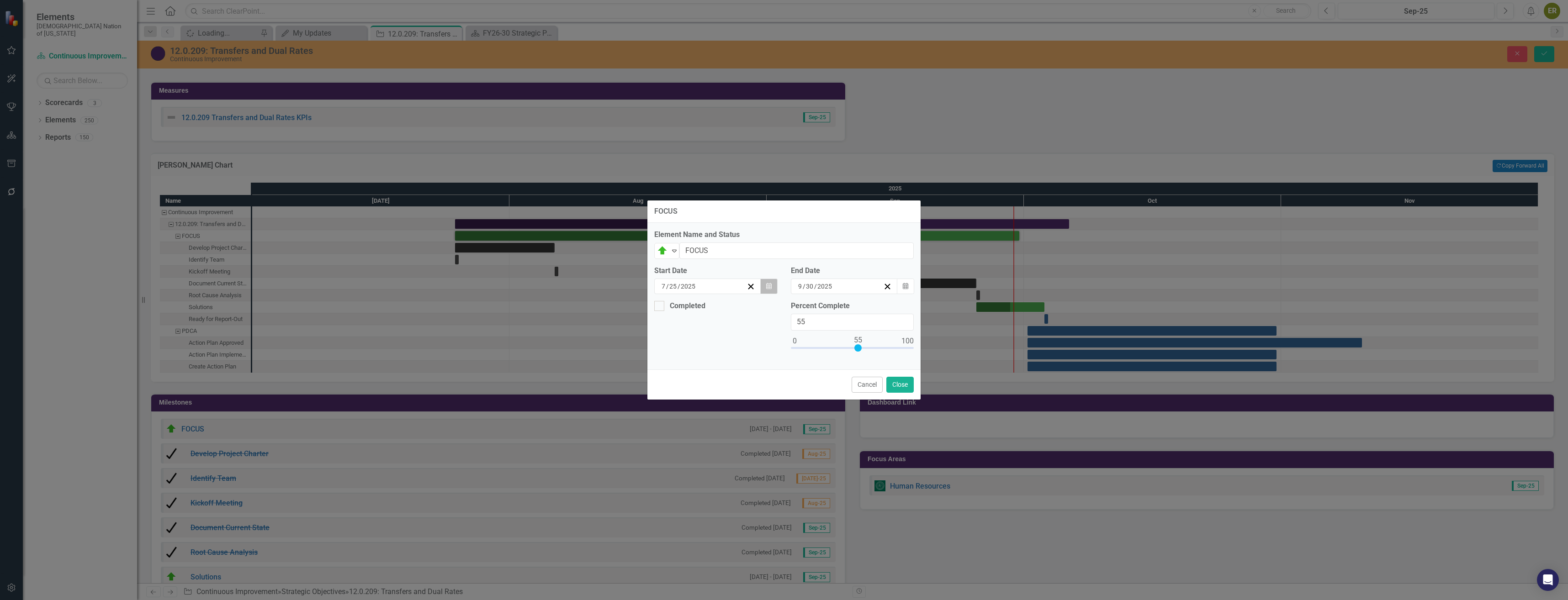
click at [774, 287] on button "Calendar" at bounding box center [769, 287] width 18 height 16
click at [760, 304] on button "›" at bounding box center [757, 309] width 20 height 20
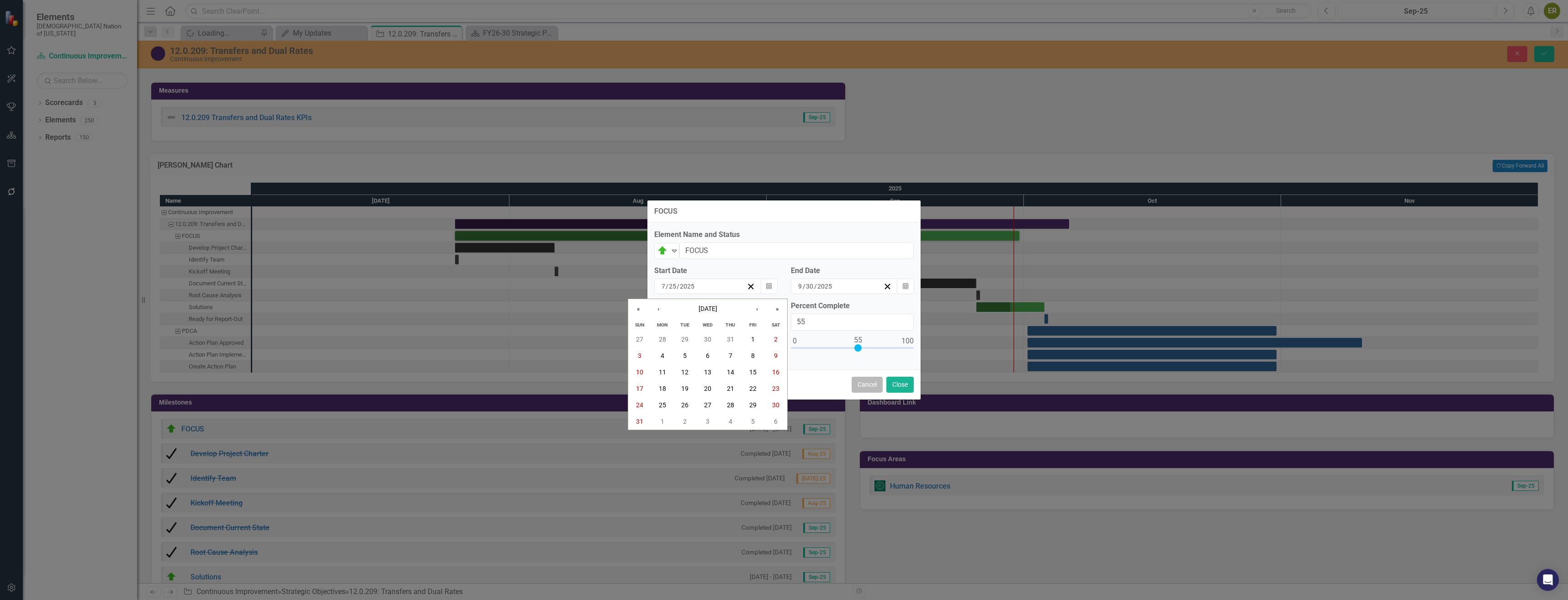
click at [869, 389] on button "Cancel" at bounding box center [867, 385] width 31 height 16
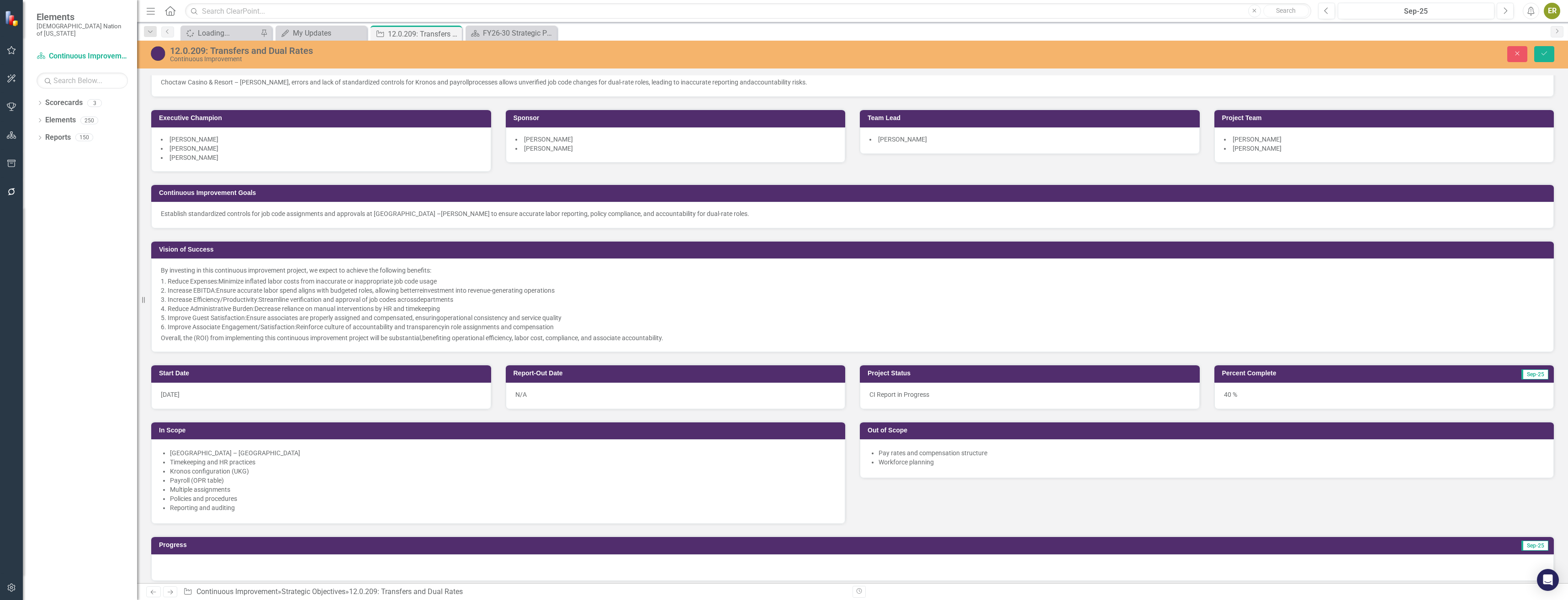
scroll to position [0, 0]
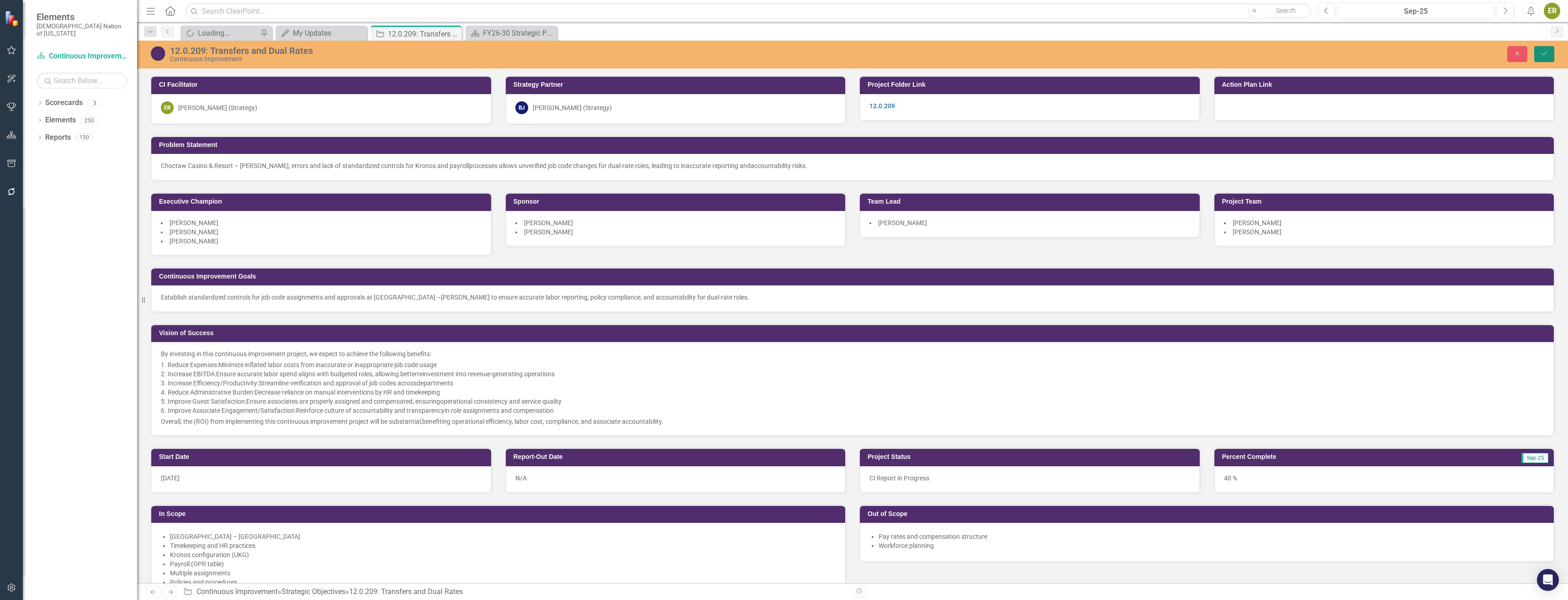
click at [1540, 52] on icon "Save" at bounding box center [1544, 54] width 9 height 7
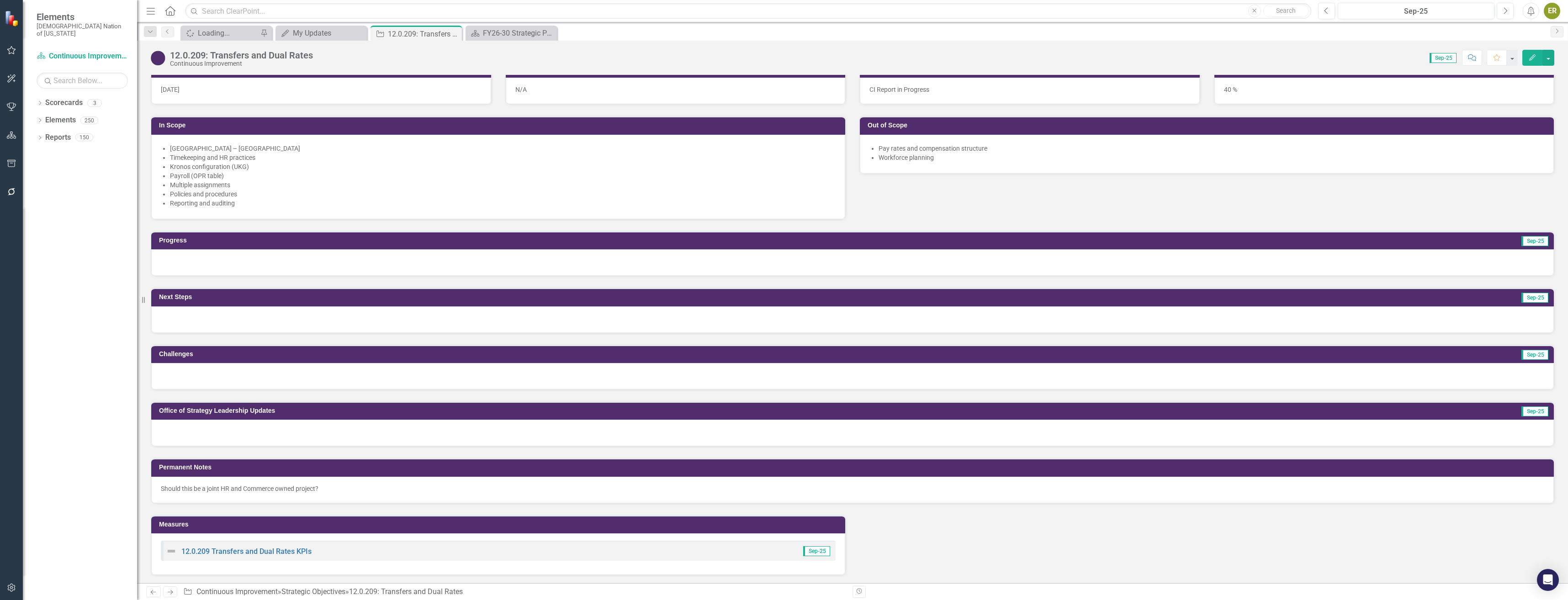
scroll to position [365, 0]
